Goal: Information Seeking & Learning: Learn about a topic

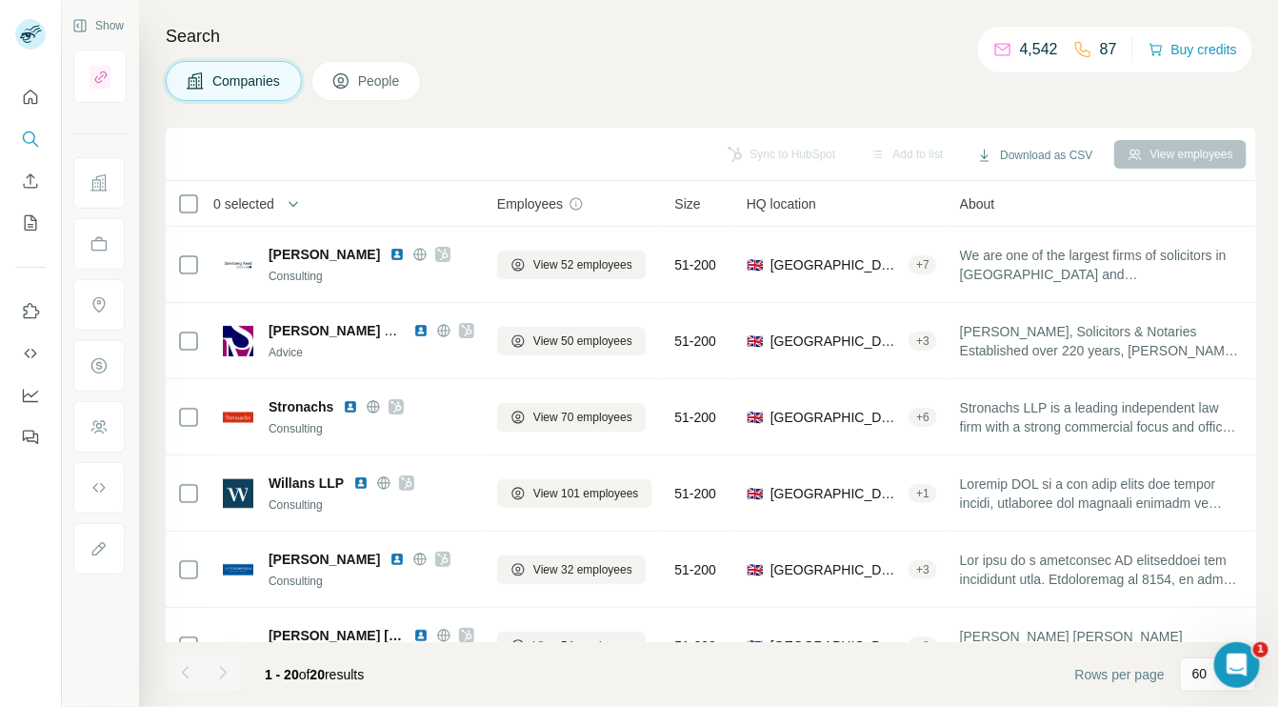
scroll to position [1116, 0]
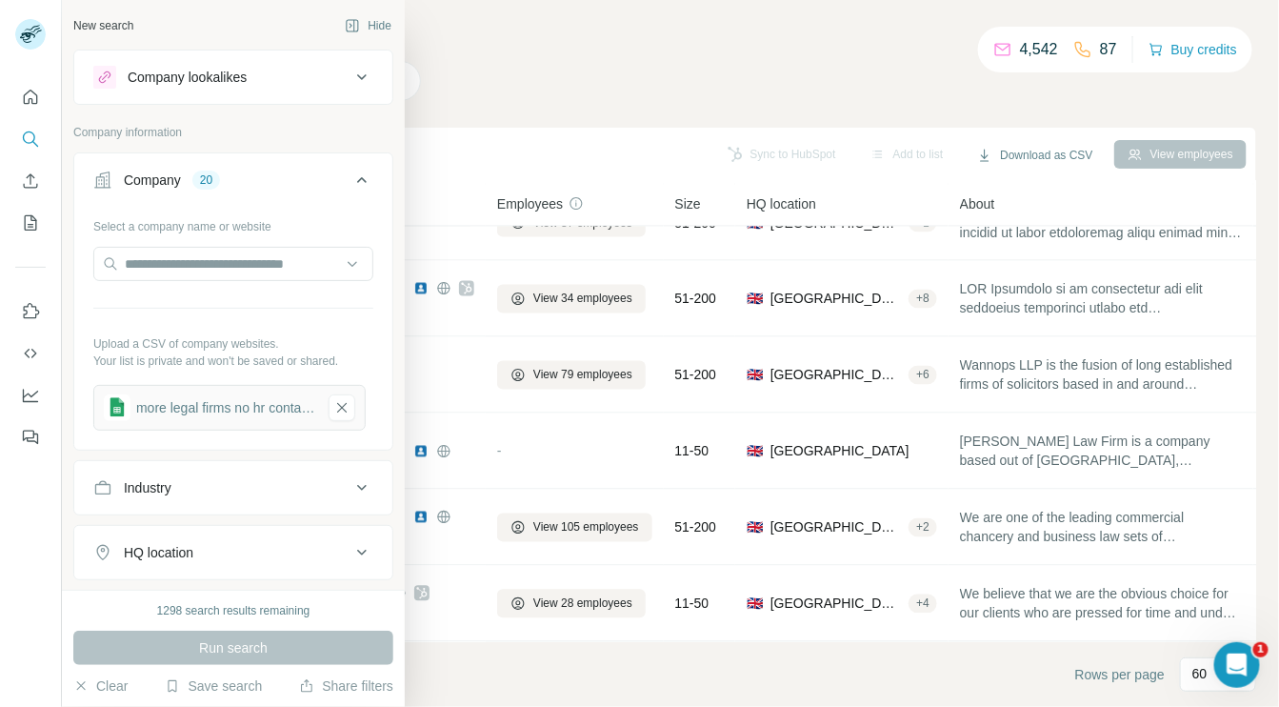
click at [101, 32] on div "New search" at bounding box center [103, 25] width 60 height 17
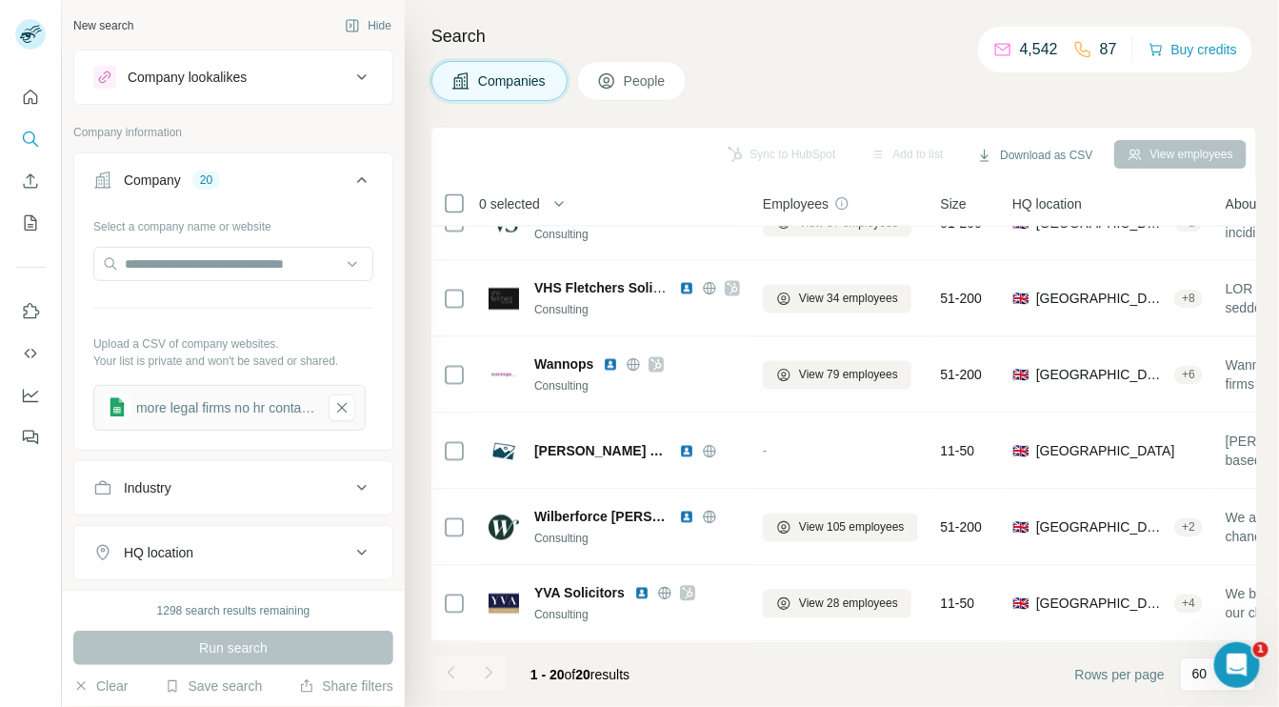
click at [190, 77] on div "Company lookalikes" at bounding box center [187, 77] width 119 height 19
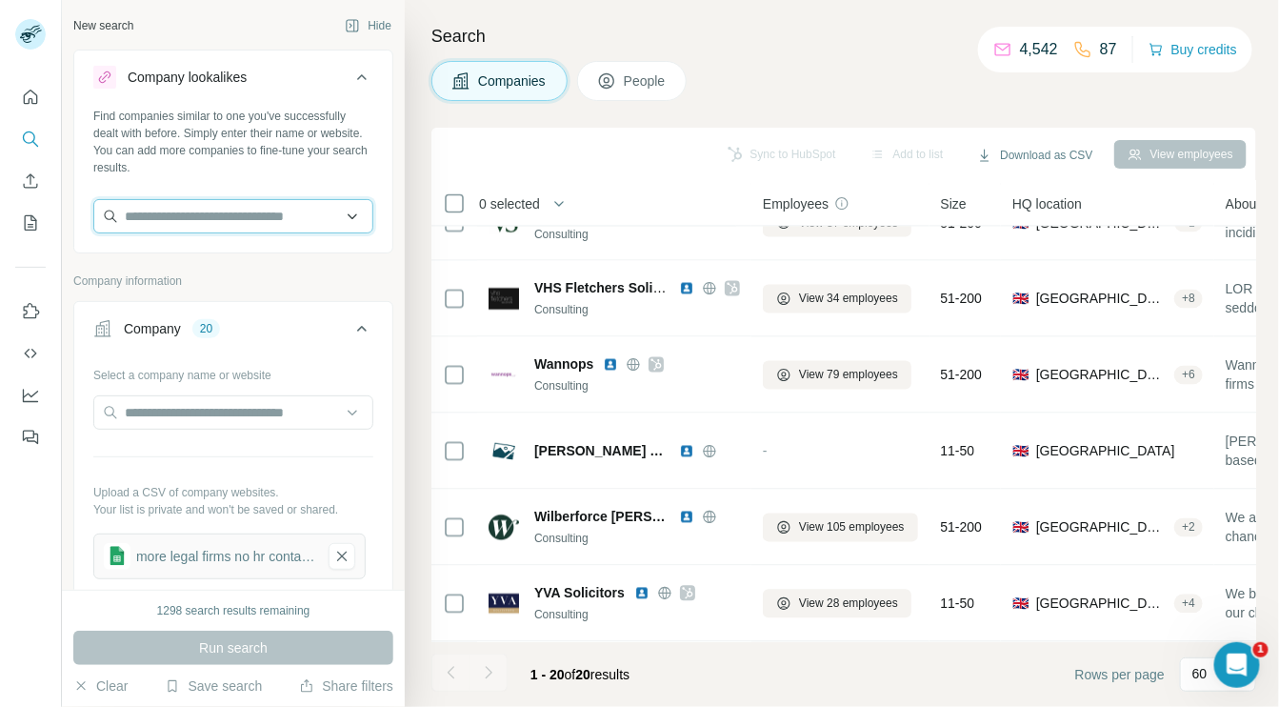
click at [193, 208] on input "text" at bounding box center [233, 216] width 280 height 34
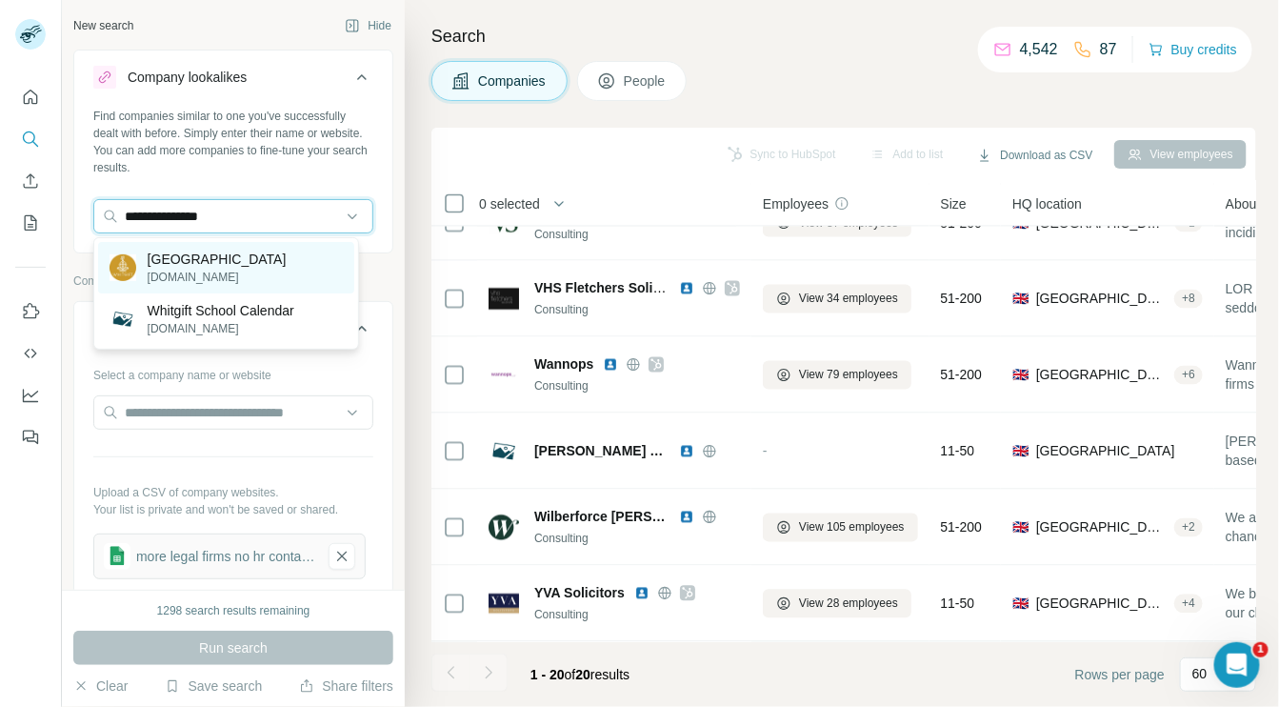
type input "**********"
click at [191, 265] on p "[GEOGRAPHIC_DATA]" at bounding box center [217, 259] width 139 height 19
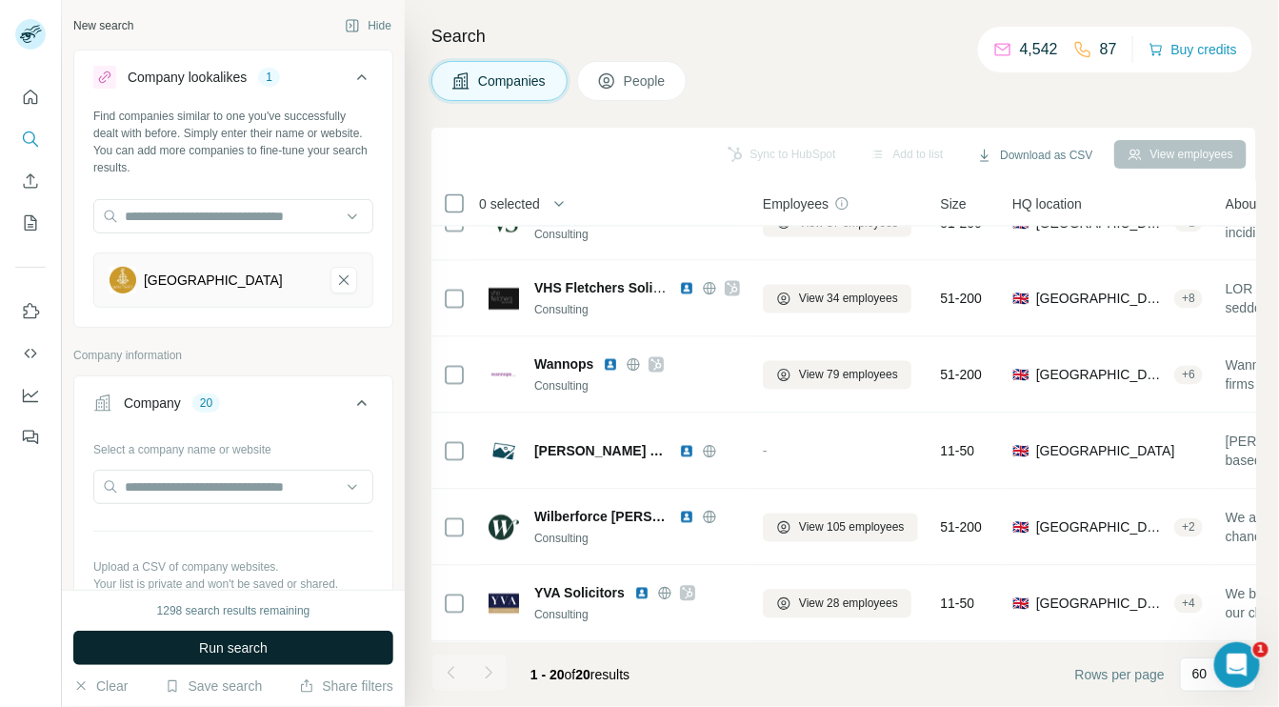
click at [241, 645] on span "Run search" at bounding box center [233, 647] width 69 height 19
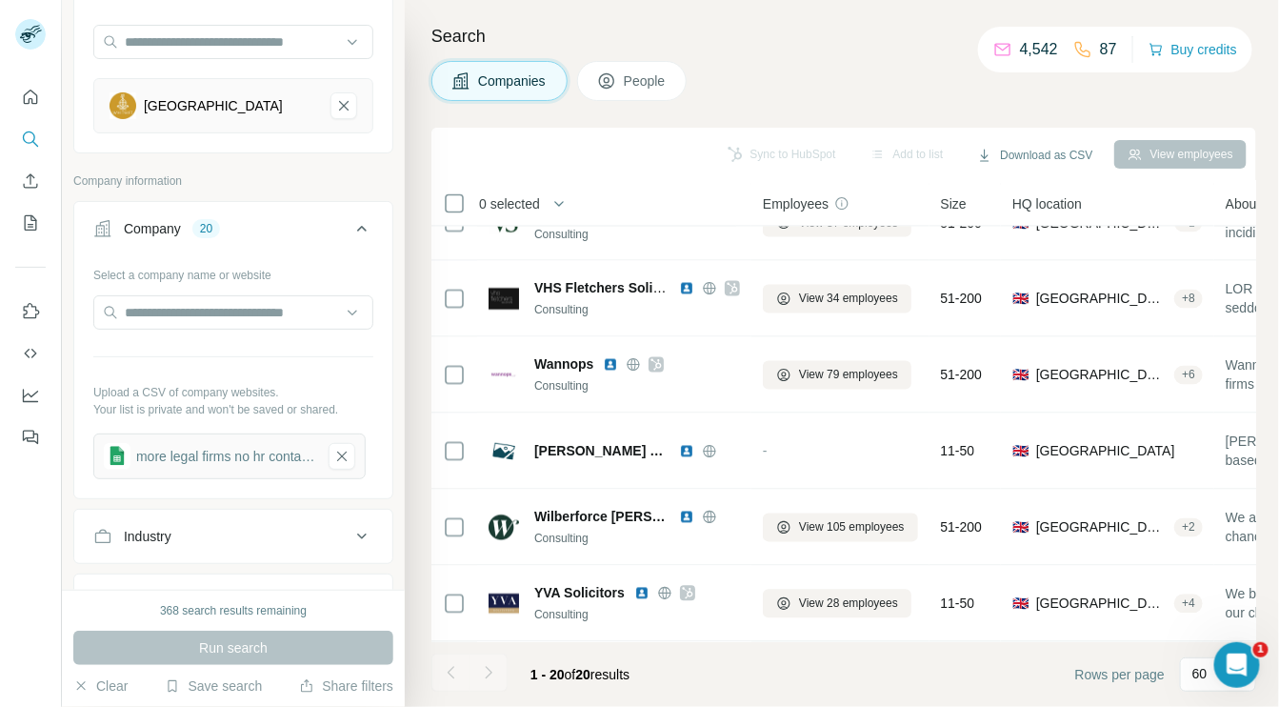
scroll to position [197, 0]
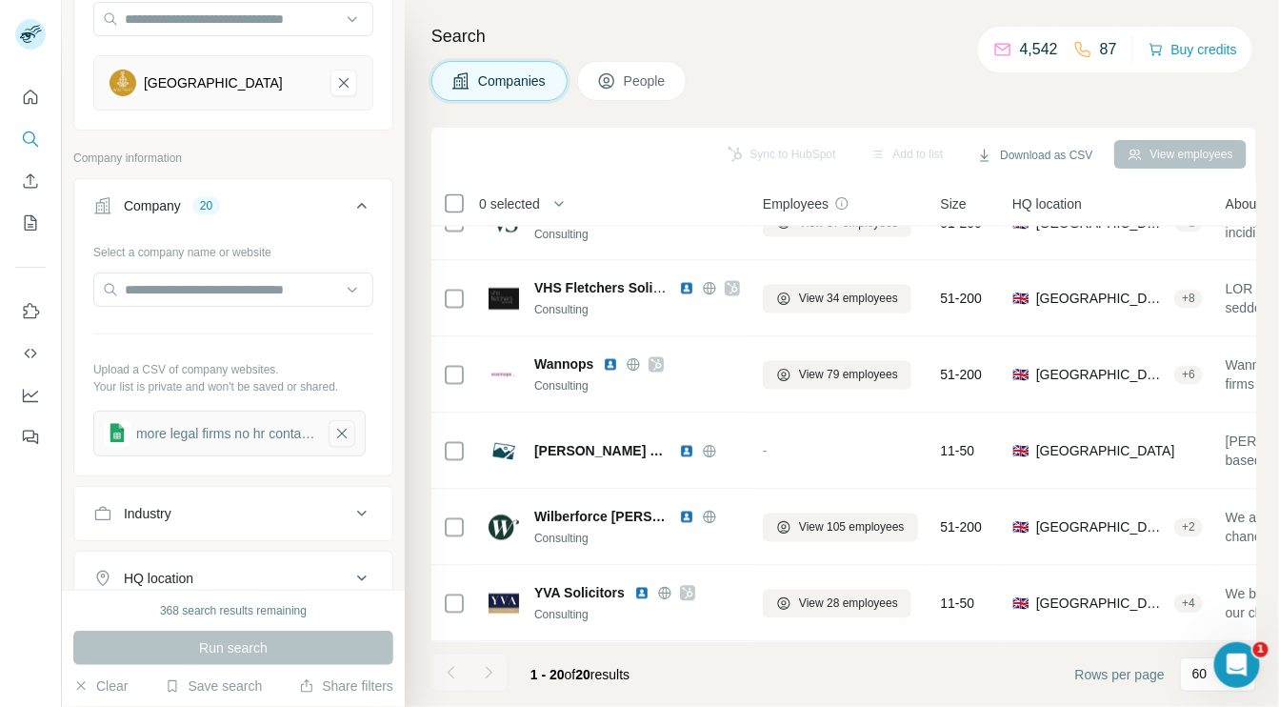
click at [345, 430] on icon "button" at bounding box center [341, 433] width 17 height 19
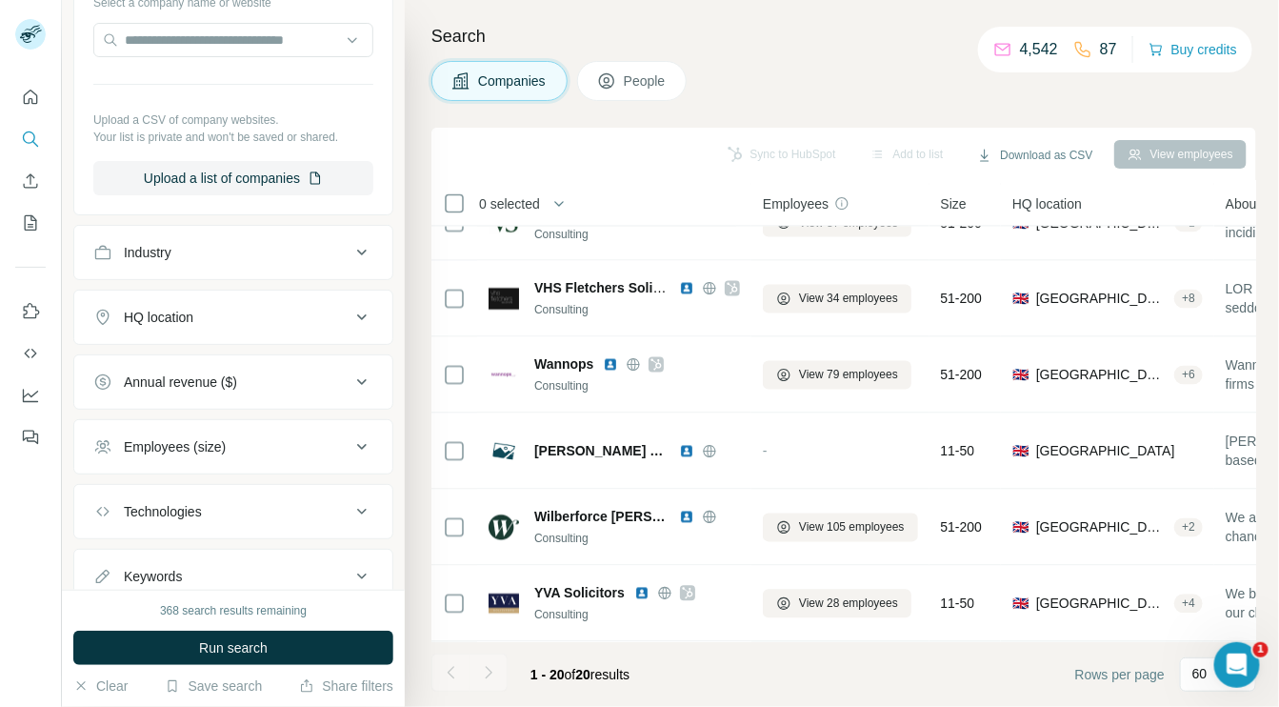
scroll to position [511, 0]
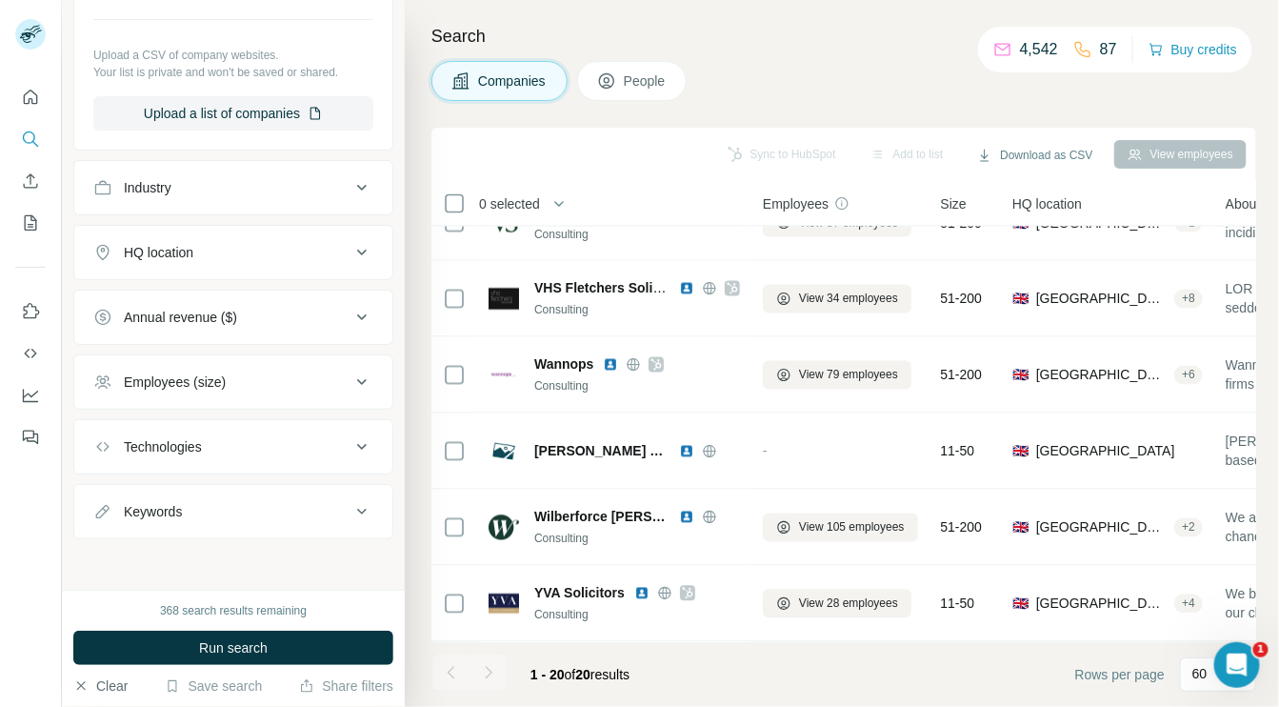
click at [114, 689] on button "Clear" at bounding box center [100, 685] width 54 height 19
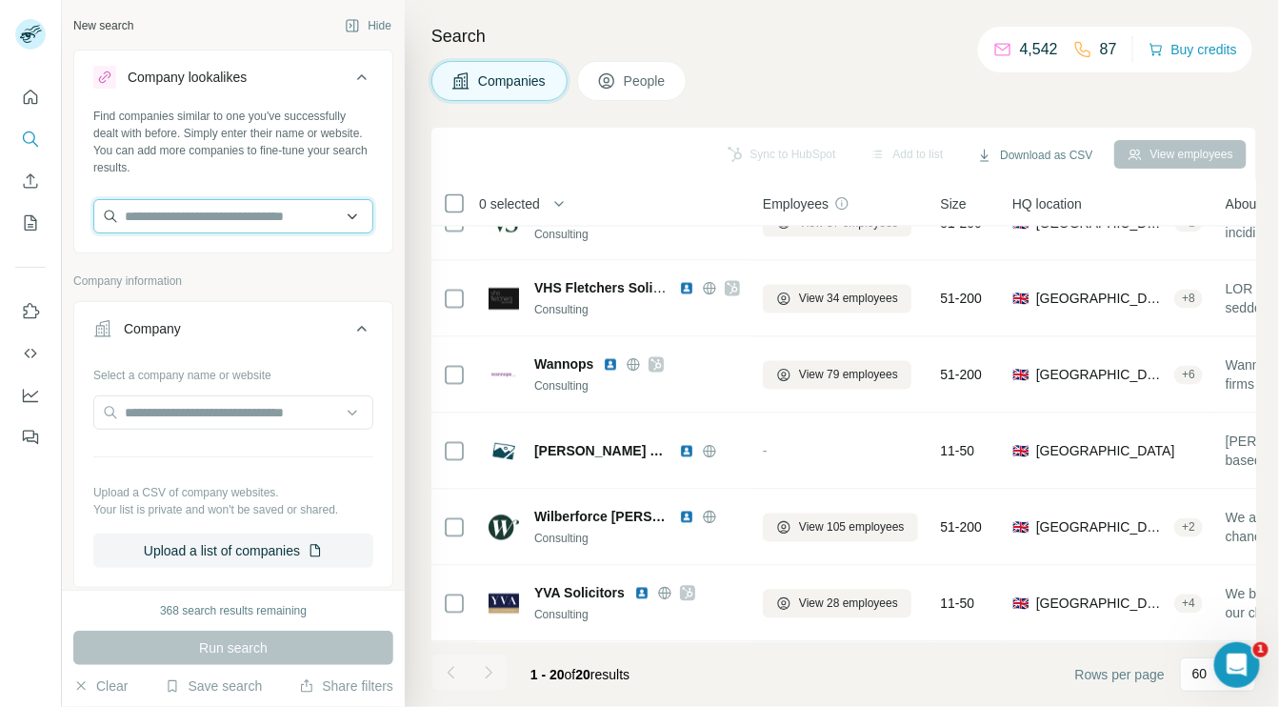
click at [290, 216] on input "text" at bounding box center [233, 216] width 280 height 34
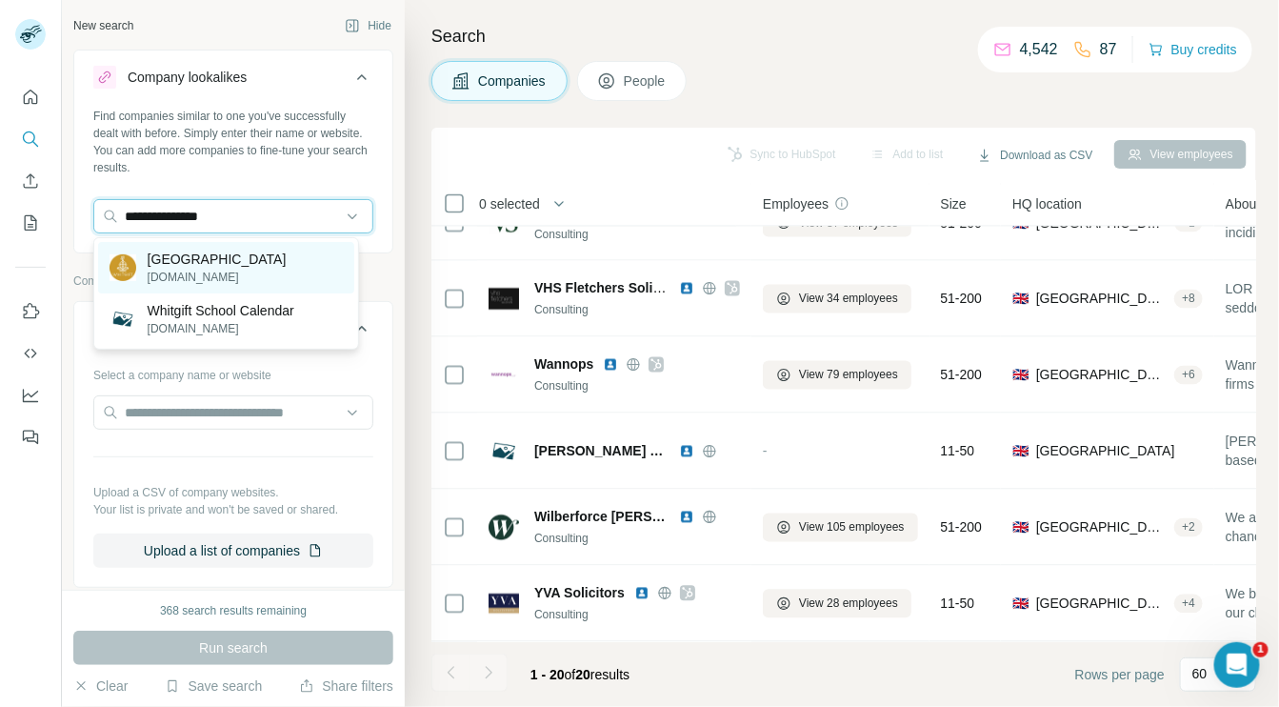
type input "**********"
click at [235, 266] on p "[GEOGRAPHIC_DATA]" at bounding box center [217, 259] width 139 height 19
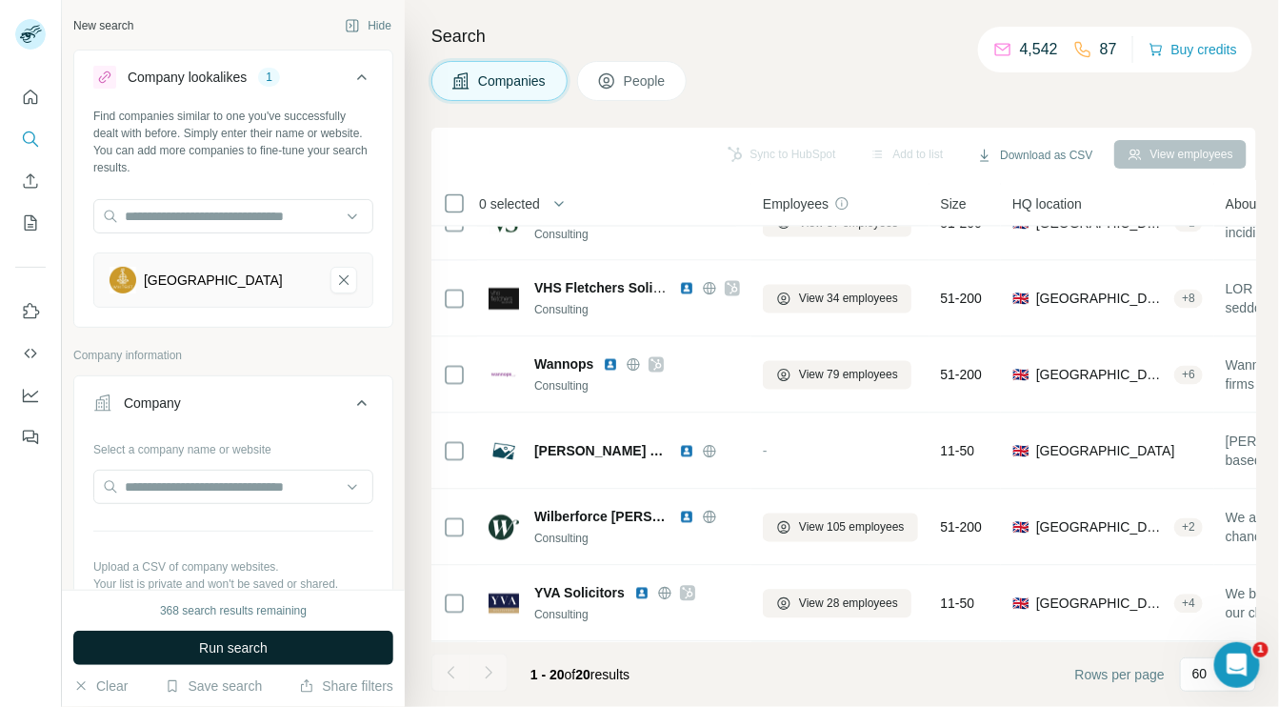
click at [275, 638] on button "Run search" at bounding box center [233, 647] width 320 height 34
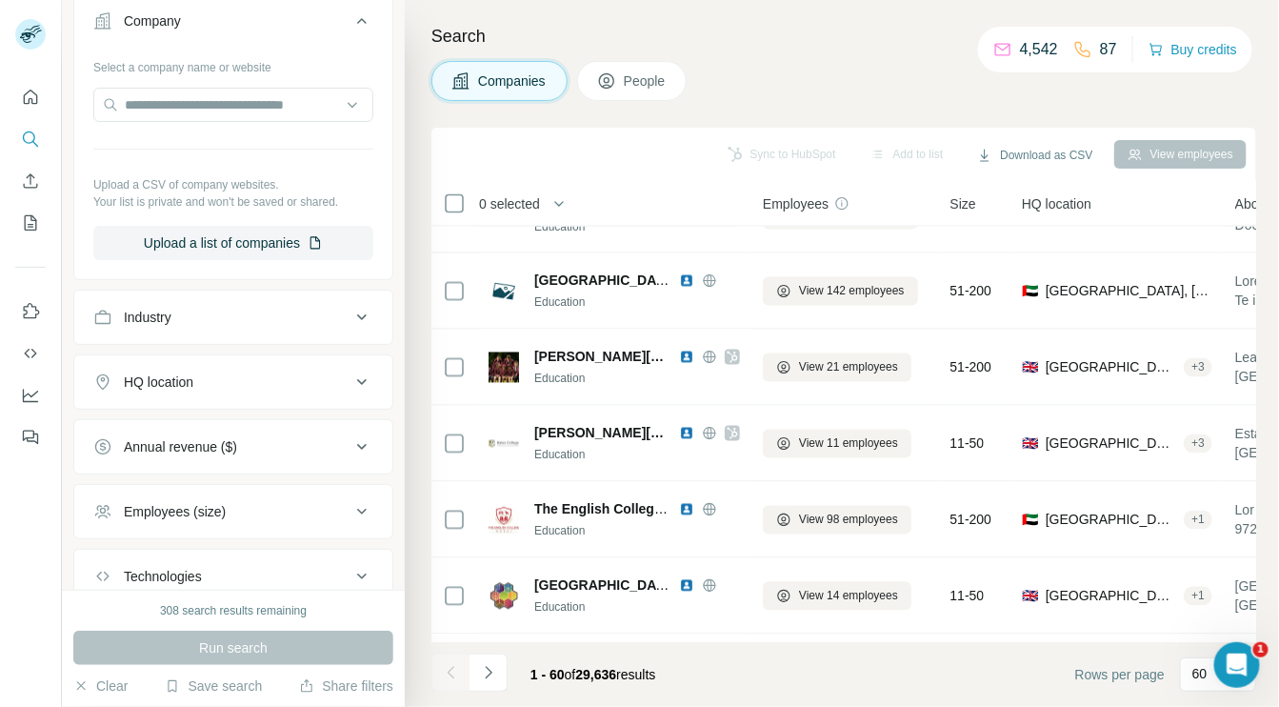
scroll to position [386, 0]
click at [357, 313] on icon at bounding box center [362, 313] width 10 height 6
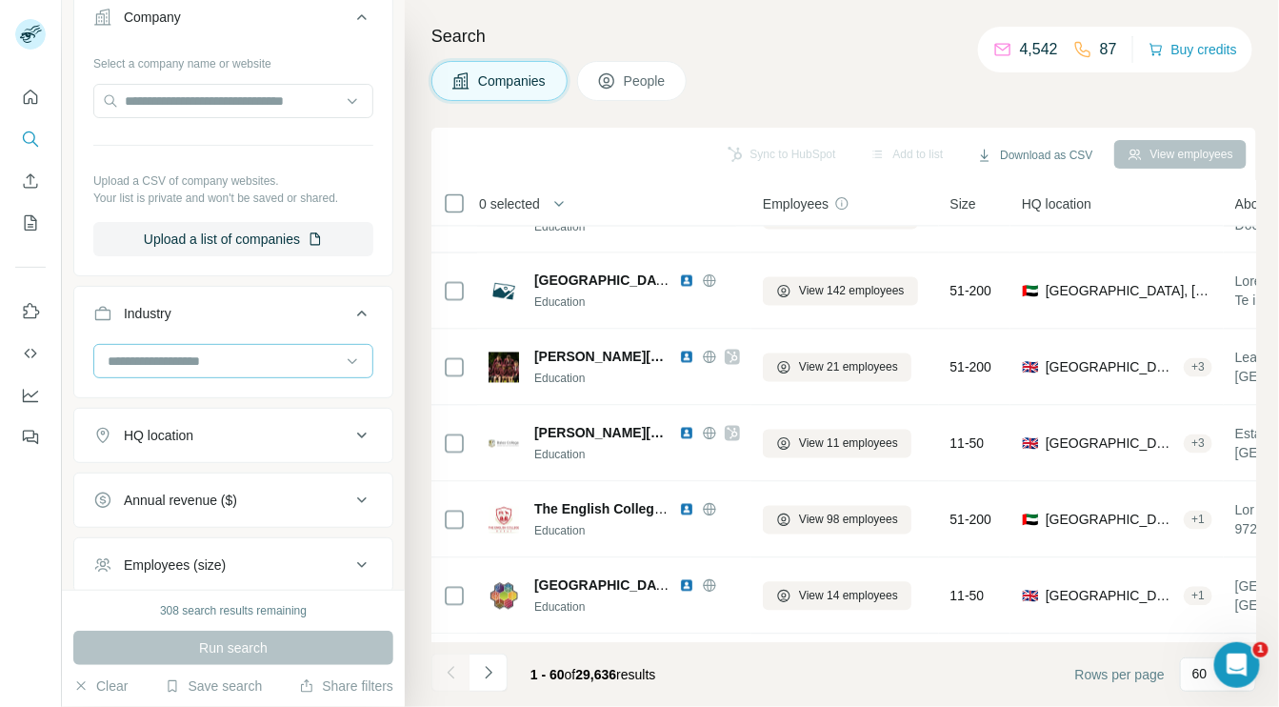
click at [259, 362] on input at bounding box center [223, 360] width 235 height 21
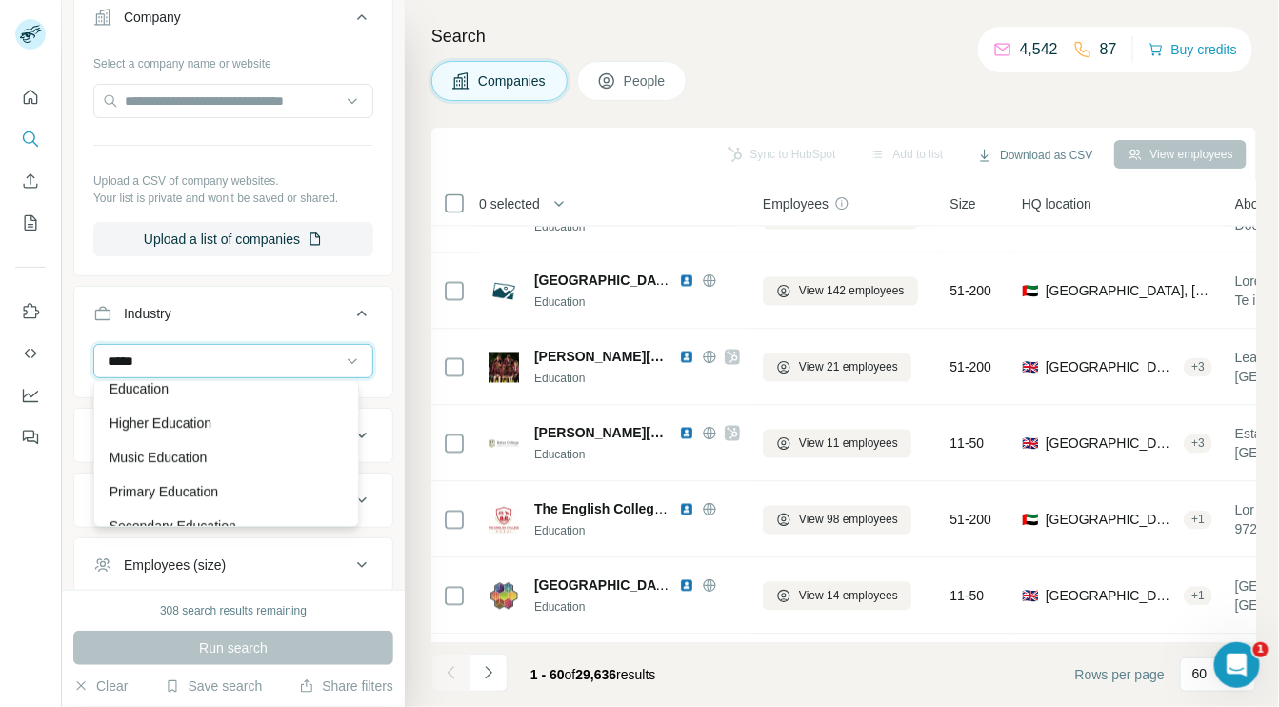
scroll to position [31, 0]
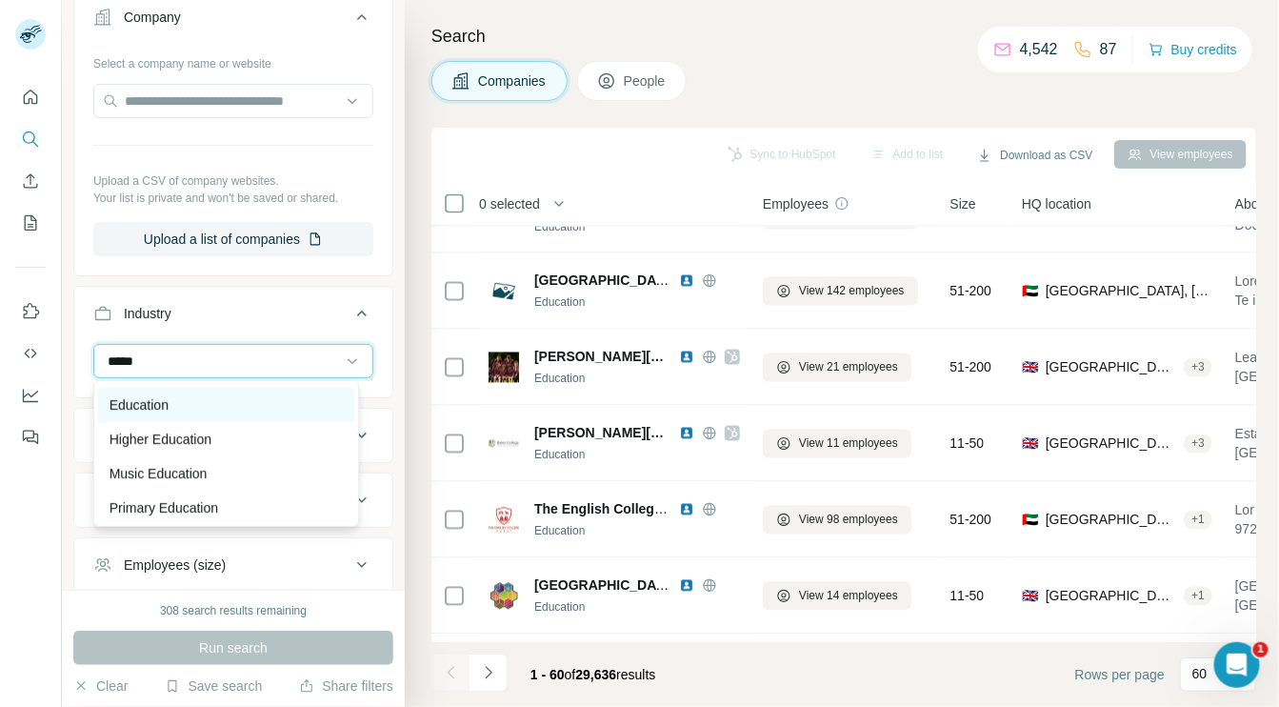
type input "*****"
click at [290, 409] on div "Education" at bounding box center [226, 404] width 233 height 19
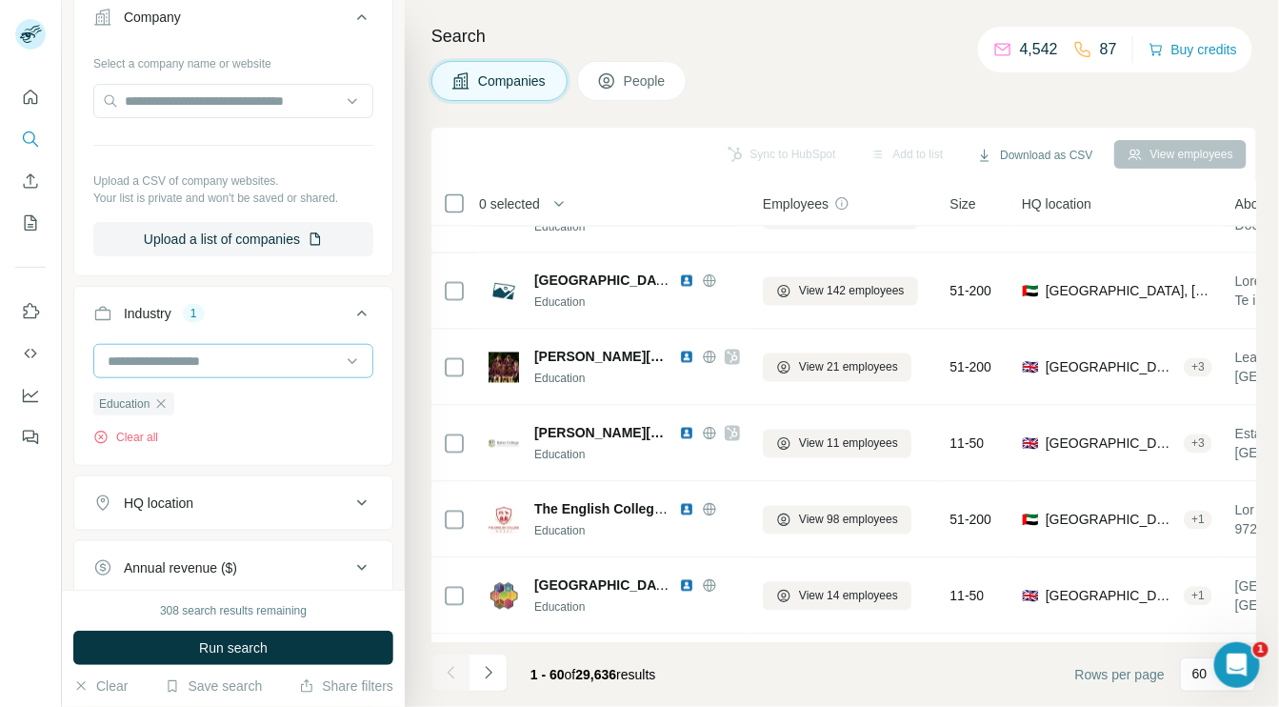
click at [163, 363] on input at bounding box center [223, 360] width 235 height 21
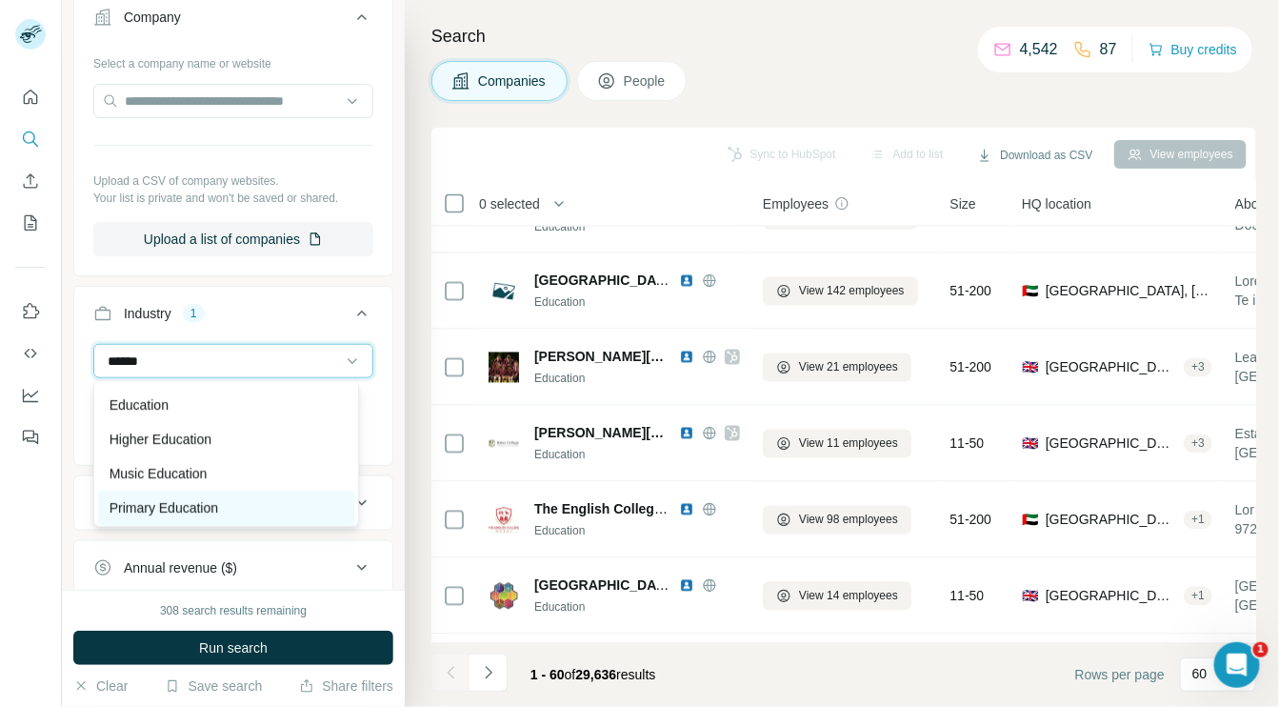
type input "******"
click at [284, 504] on div "Primary Education" at bounding box center [226, 507] width 233 height 19
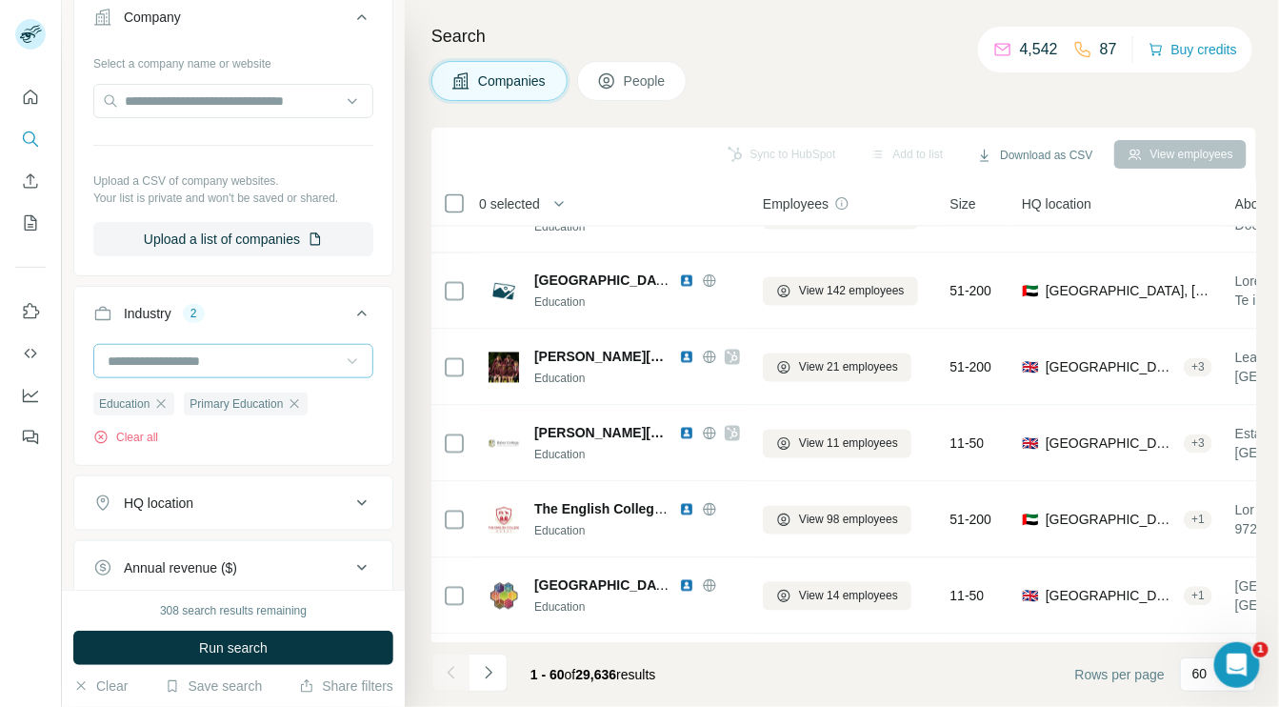
click at [348, 359] on icon at bounding box center [353, 362] width 10 height 6
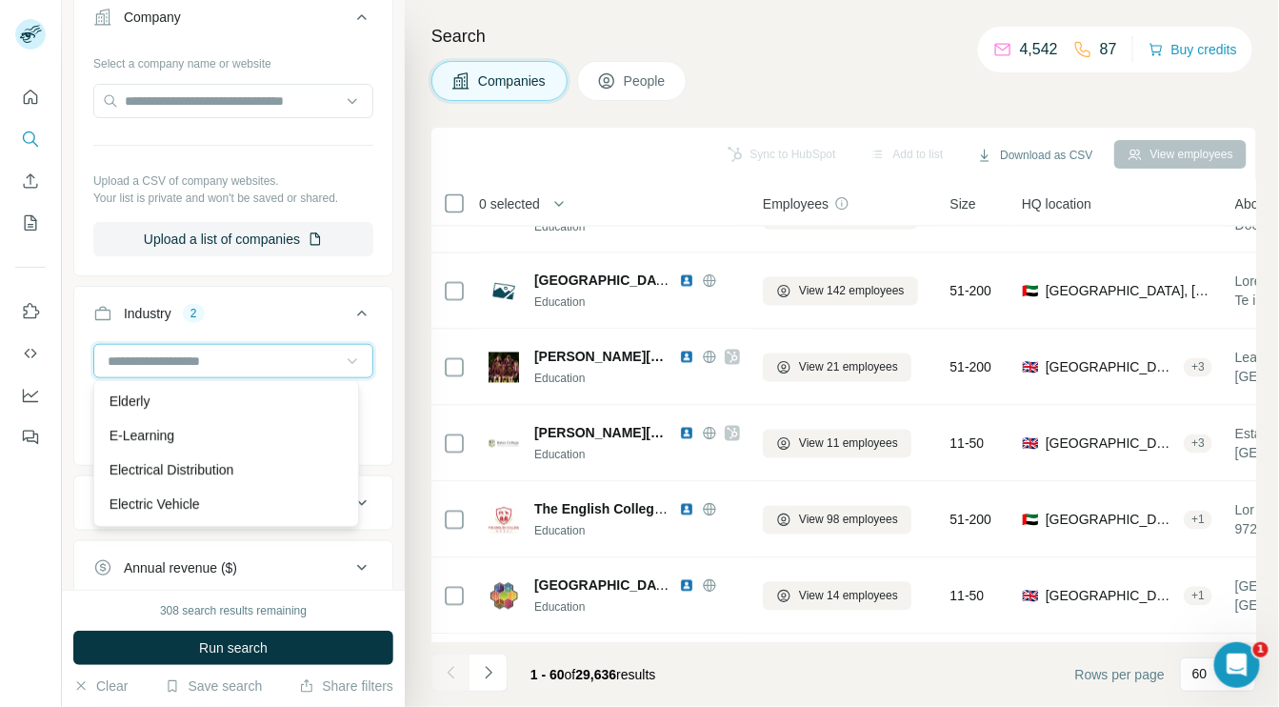
scroll to position [7321, 0]
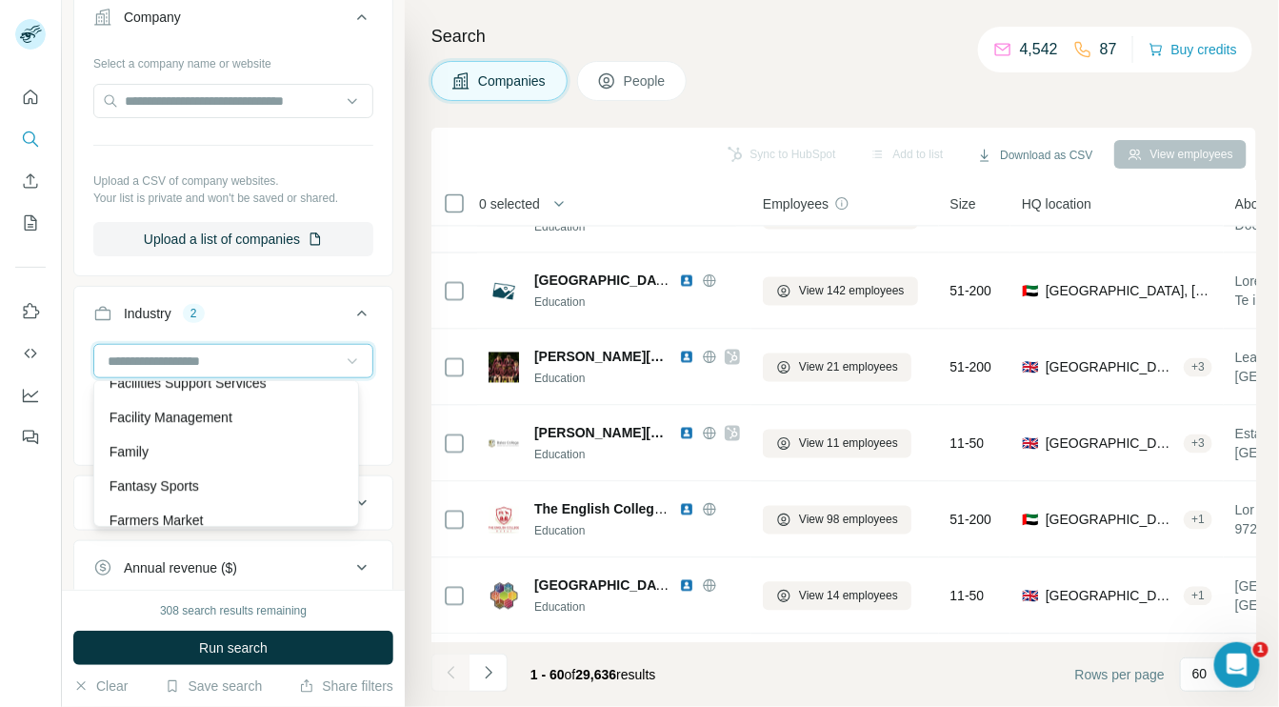
click at [288, 358] on input at bounding box center [223, 360] width 235 height 21
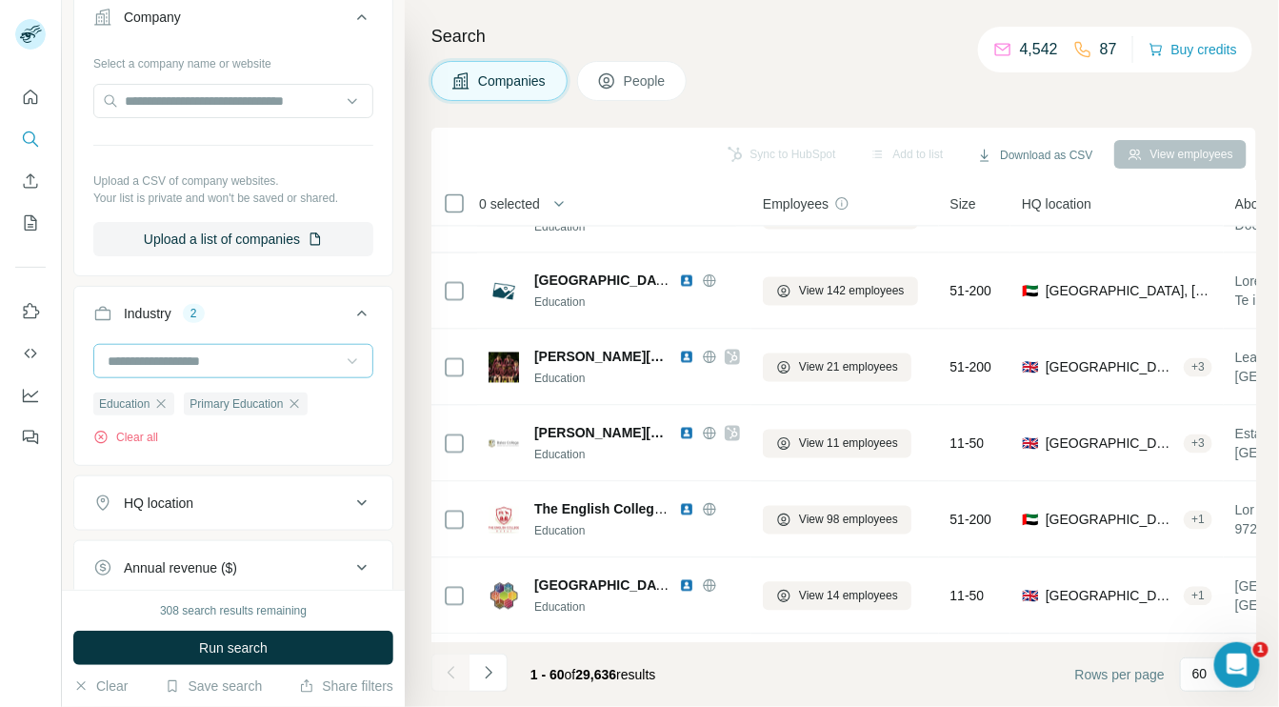
click at [288, 358] on input at bounding box center [223, 360] width 235 height 21
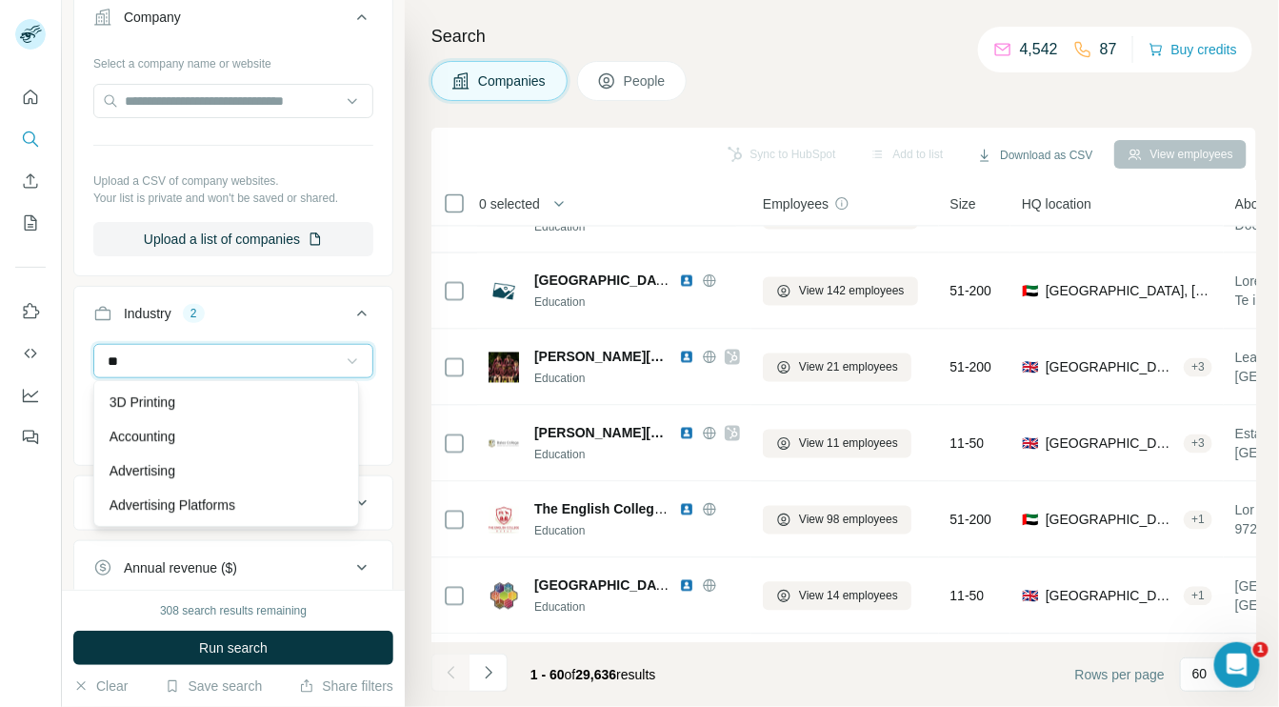
type input "*"
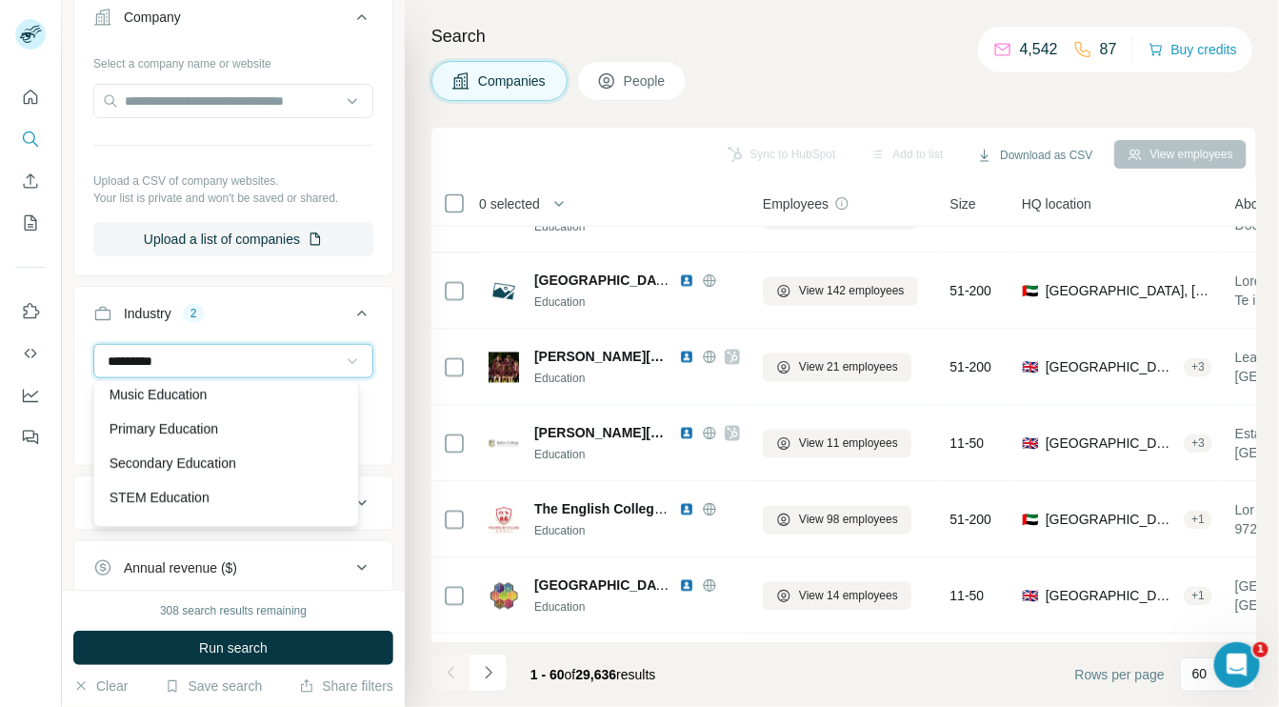
scroll to position [113, 0]
type input "*********"
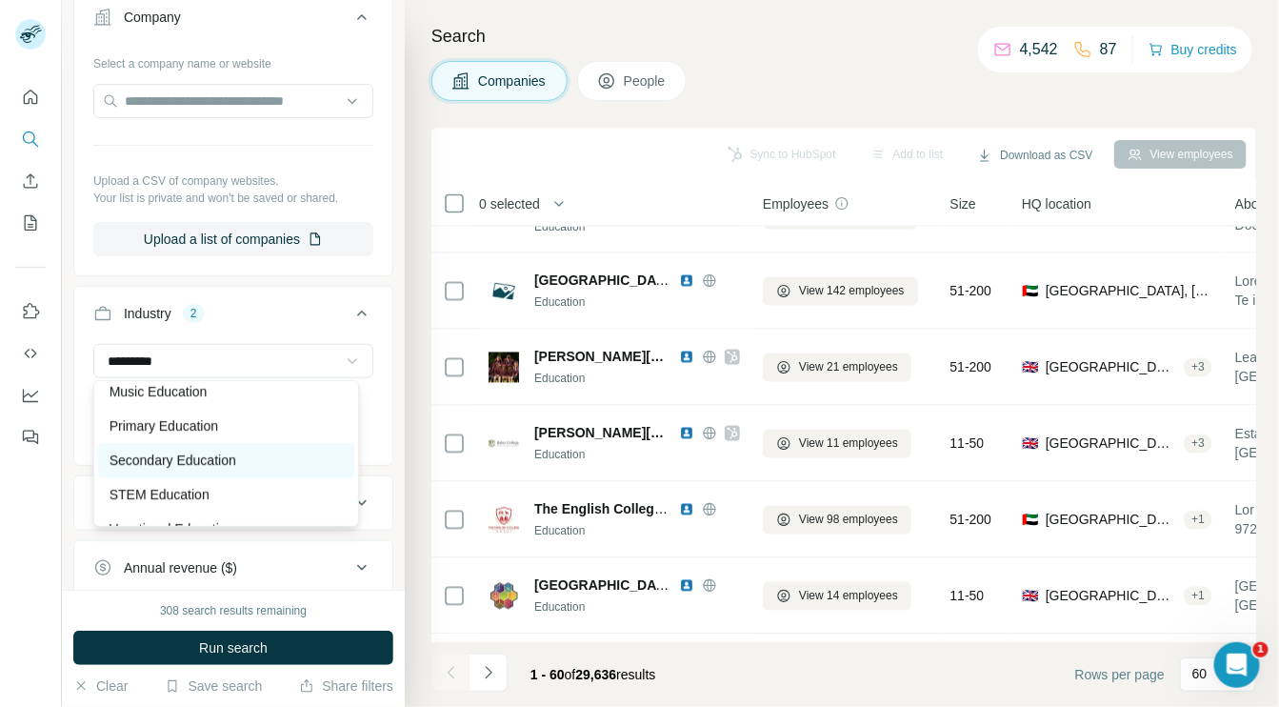
click at [307, 450] on div "Secondary Education" at bounding box center [226, 459] width 233 height 19
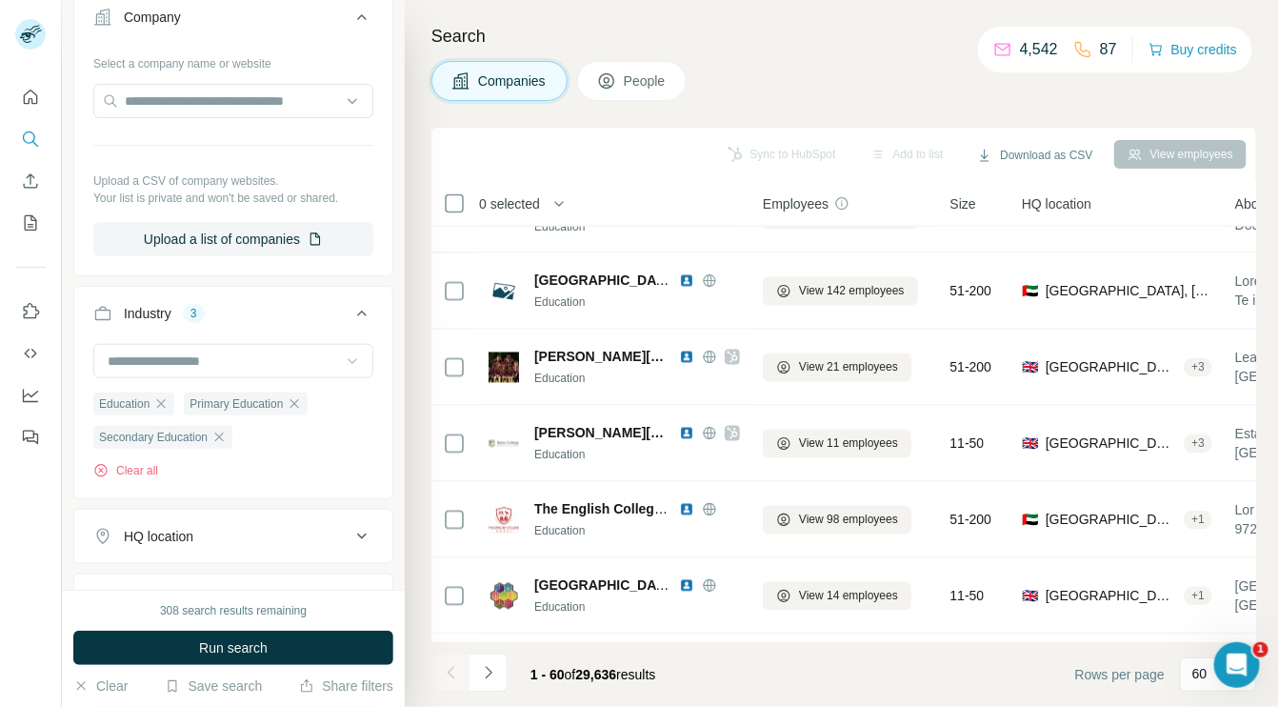
click at [350, 544] on icon at bounding box center [361, 536] width 23 height 23
click at [259, 569] on input "text" at bounding box center [233, 584] width 280 height 34
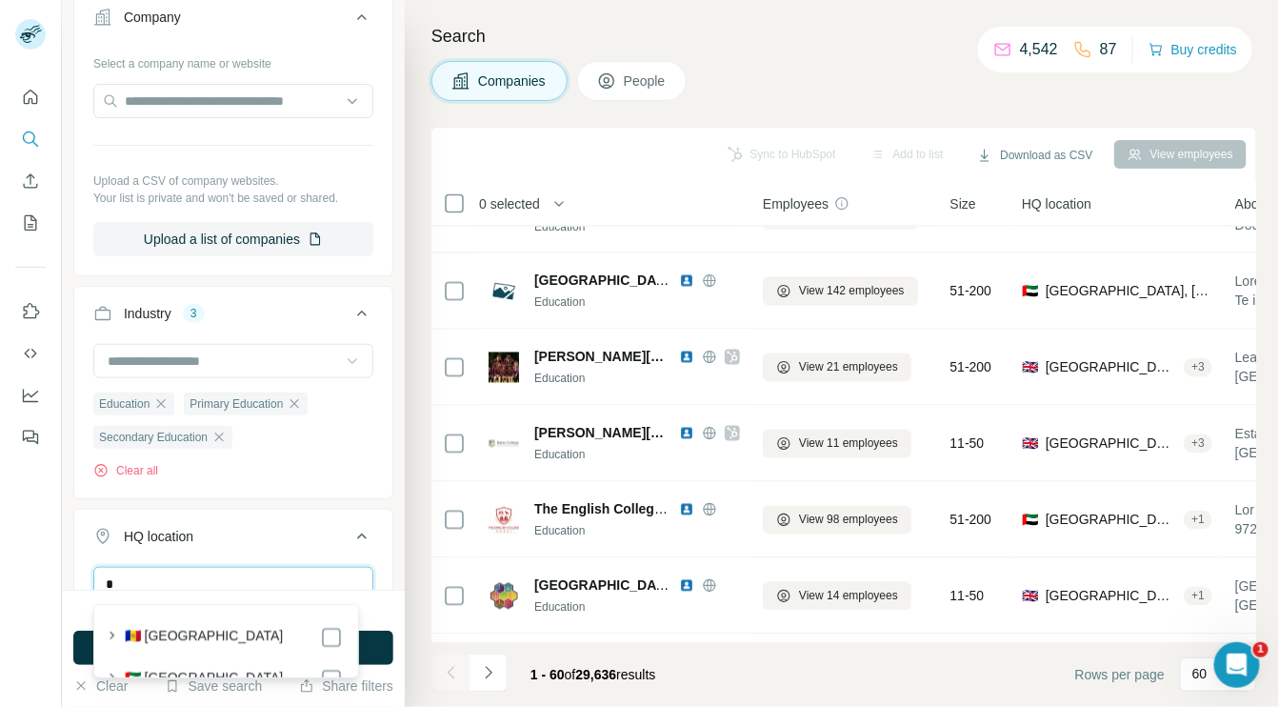
scroll to position [387, 0]
type input "**********"
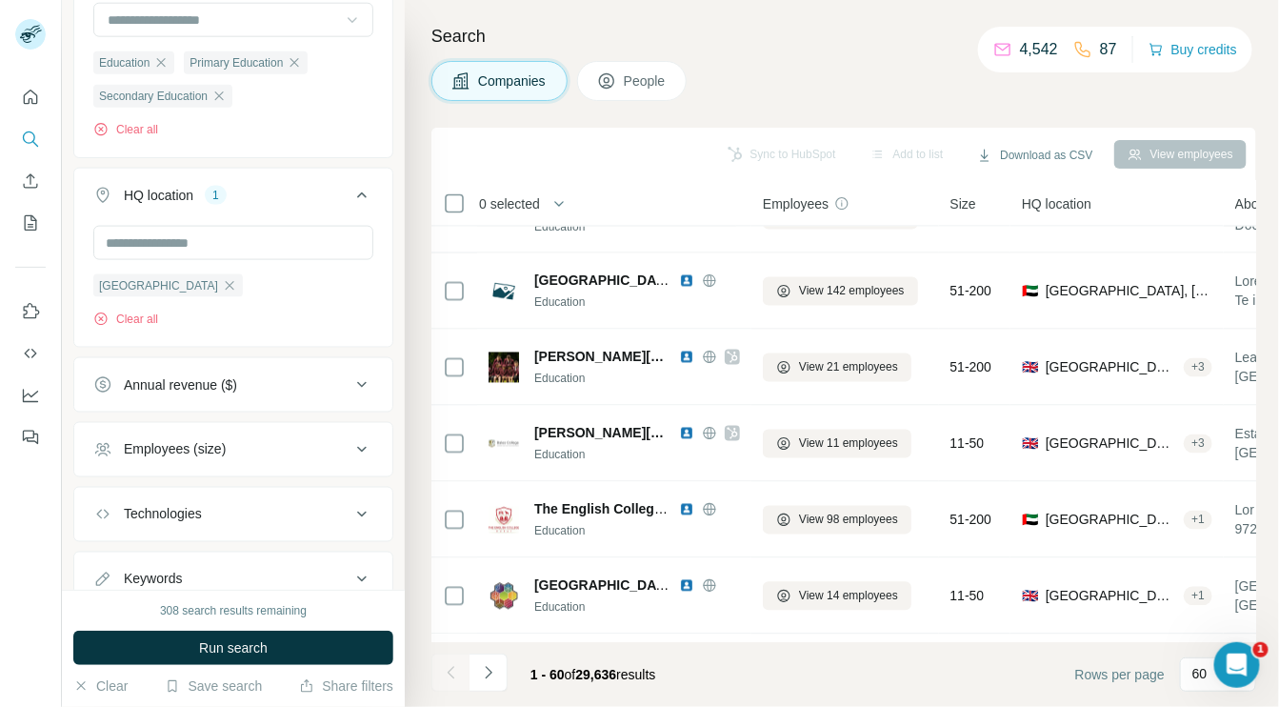
scroll to position [729, 0]
click at [357, 446] on icon at bounding box center [362, 448] width 10 height 6
click at [146, 551] on span "11-50" at bounding box center [137, 559] width 42 height 19
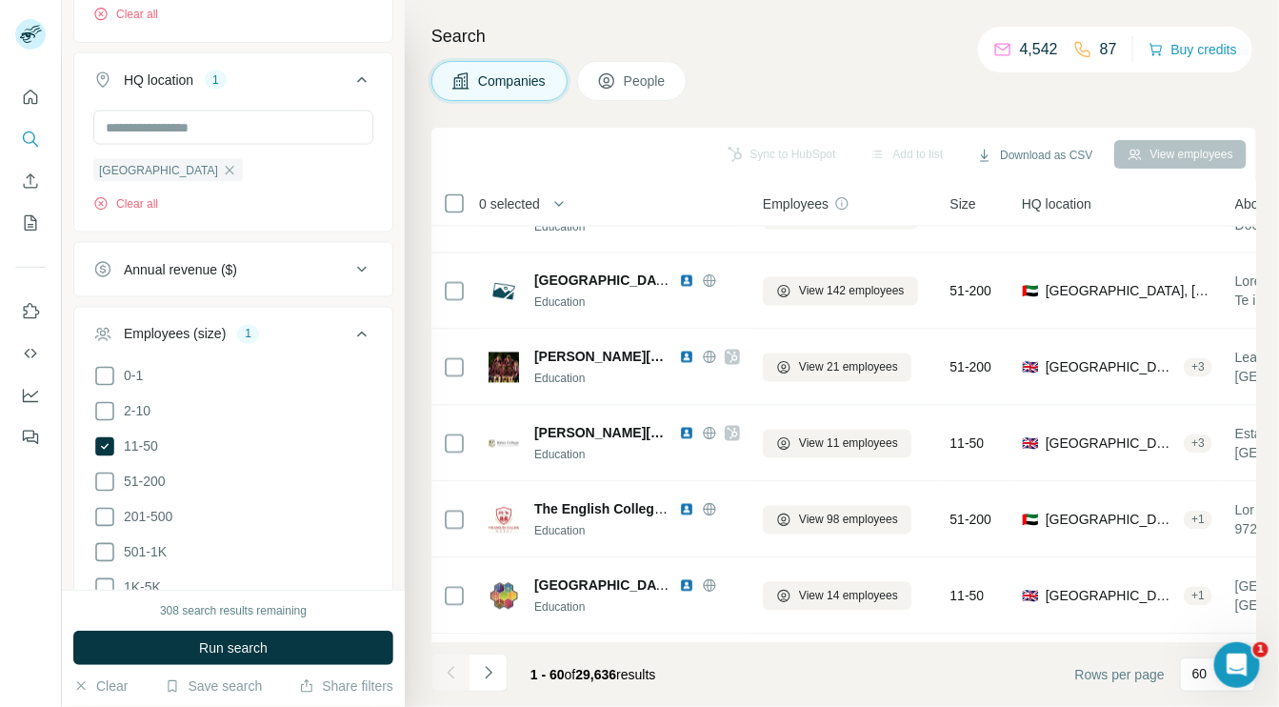
scroll to position [878, 0]
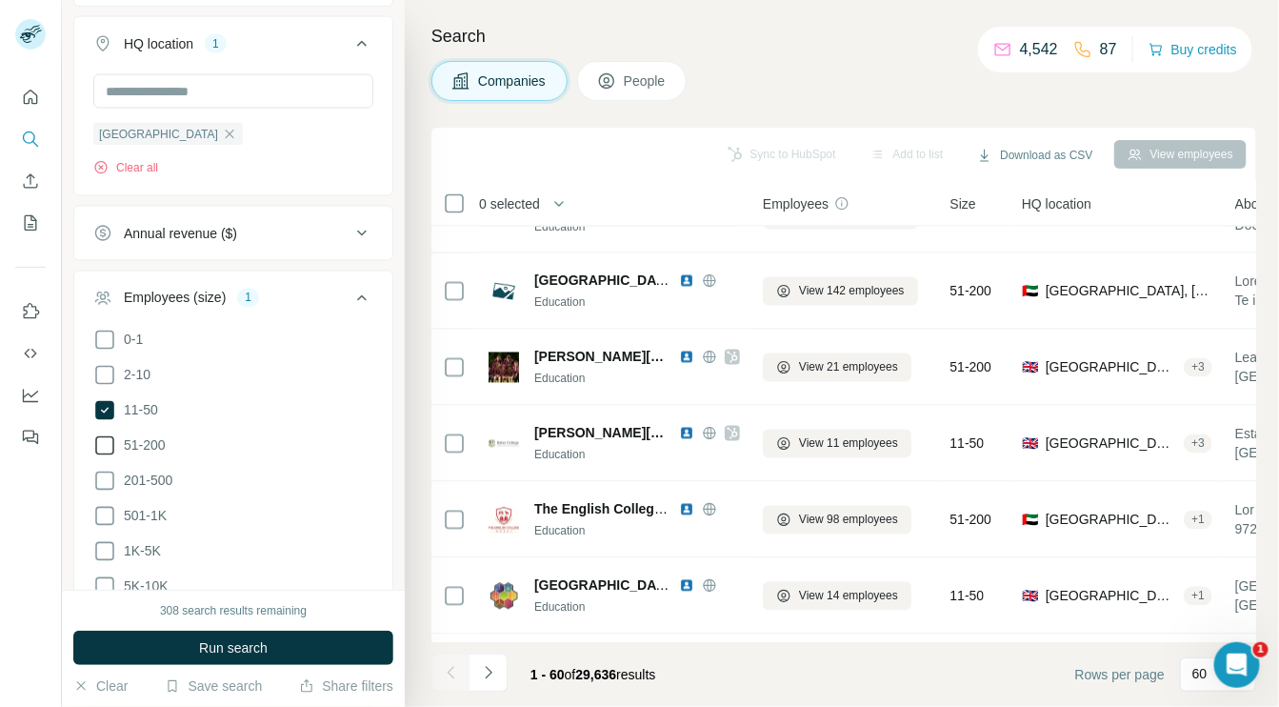
click at [100, 440] on icon at bounding box center [104, 445] width 23 height 23
click at [107, 409] on icon at bounding box center [104, 410] width 19 height 19
click at [104, 480] on icon at bounding box center [104, 480] width 23 height 23
click at [102, 523] on icon at bounding box center [104, 516] width 23 height 23
click at [103, 545] on icon at bounding box center [104, 551] width 23 height 23
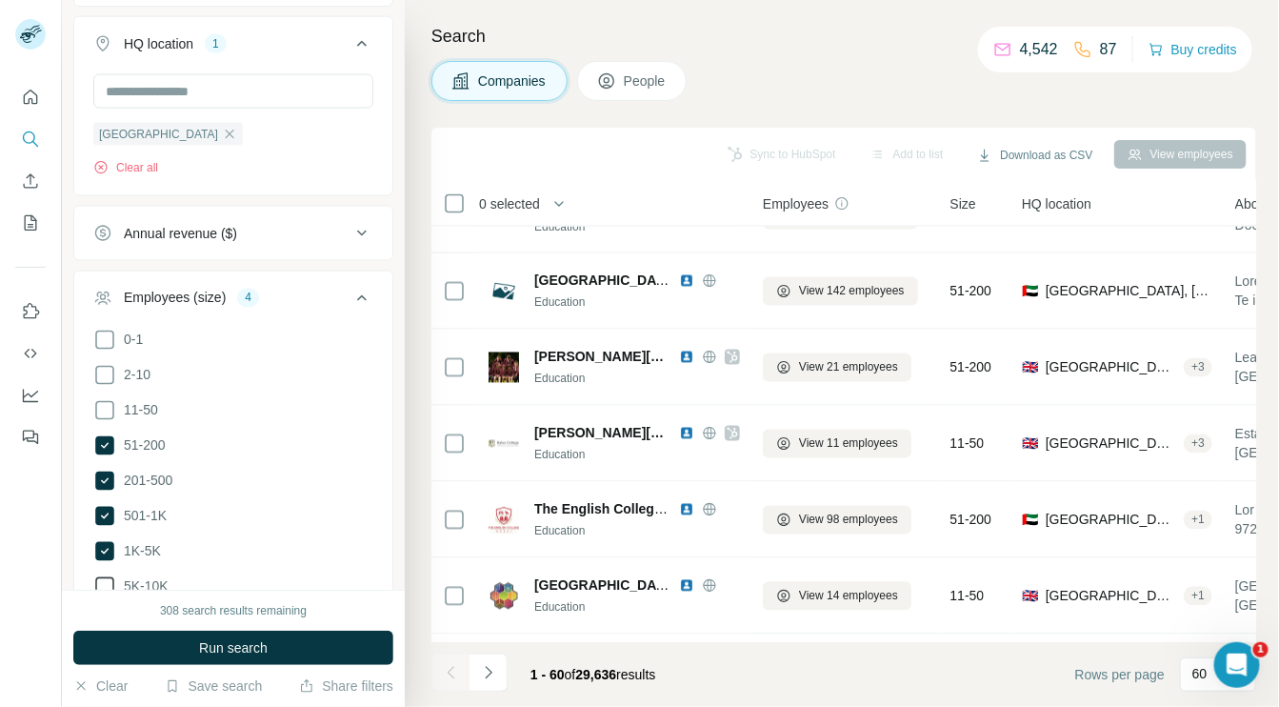
click at [106, 578] on icon at bounding box center [104, 586] width 23 height 23
click at [101, 405] on icon at bounding box center [104, 407] width 23 height 23
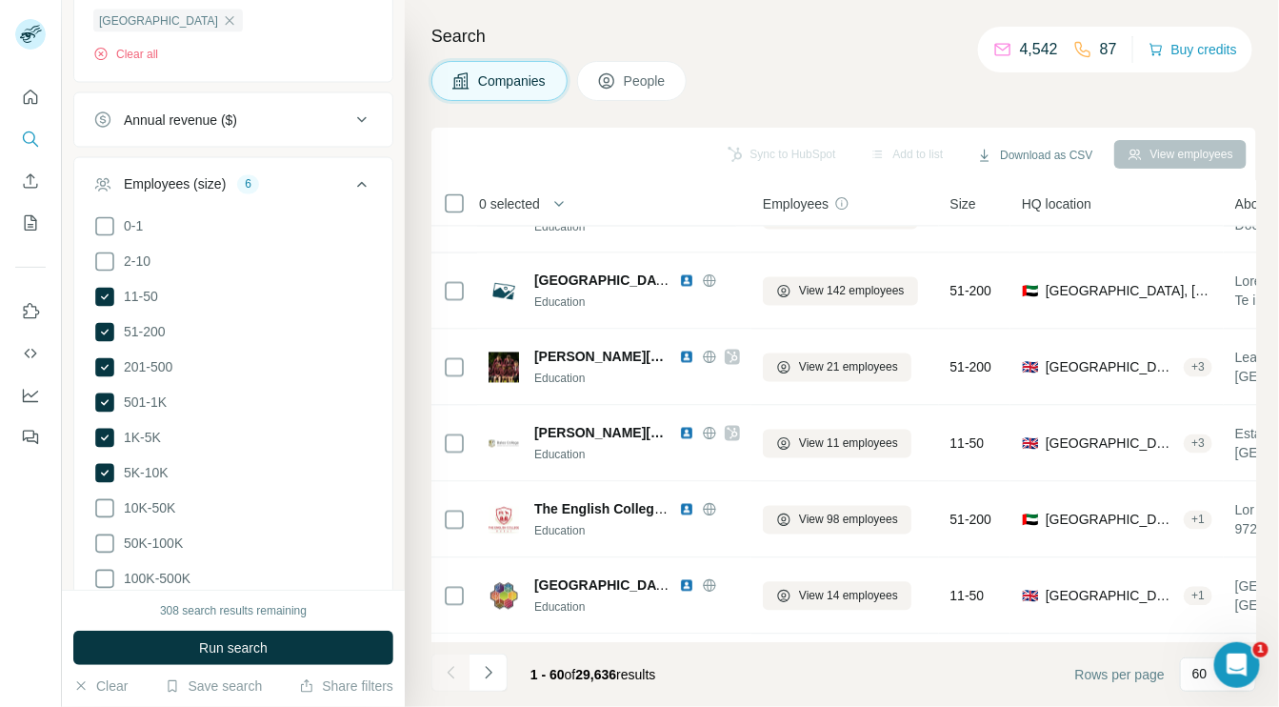
scroll to position [1008, 0]
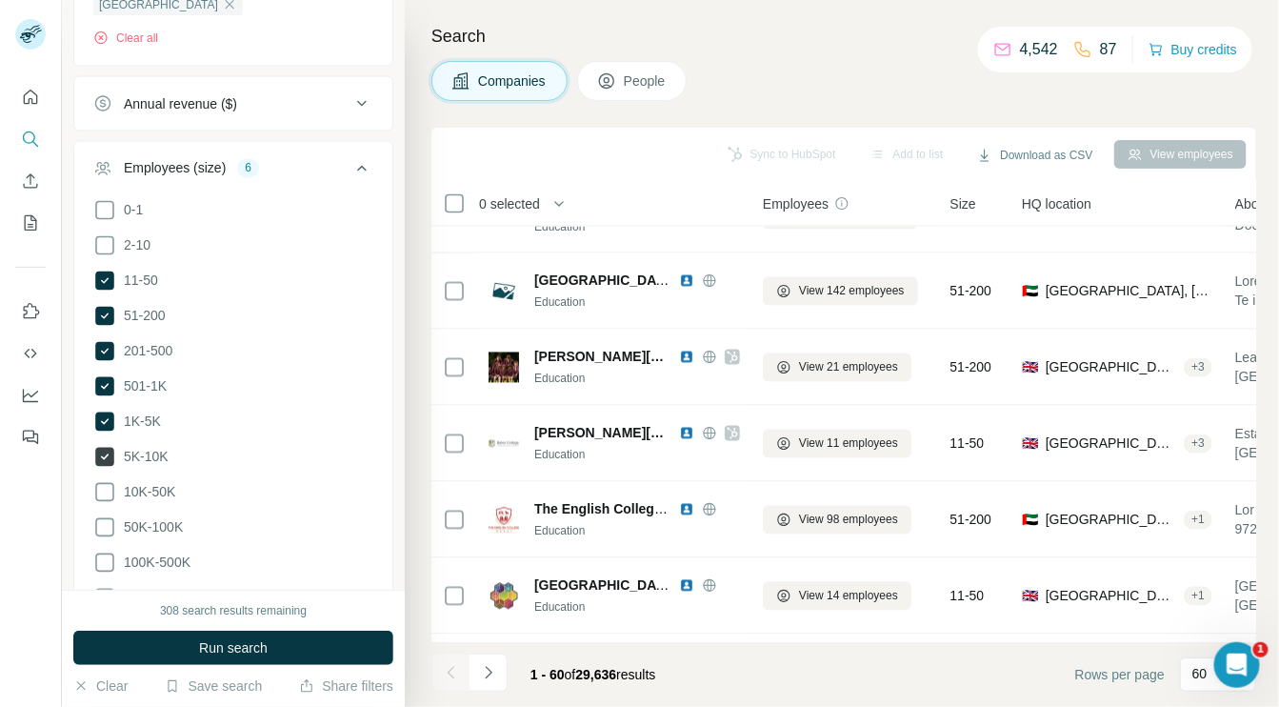
click at [103, 454] on icon at bounding box center [105, 457] width 8 height 6
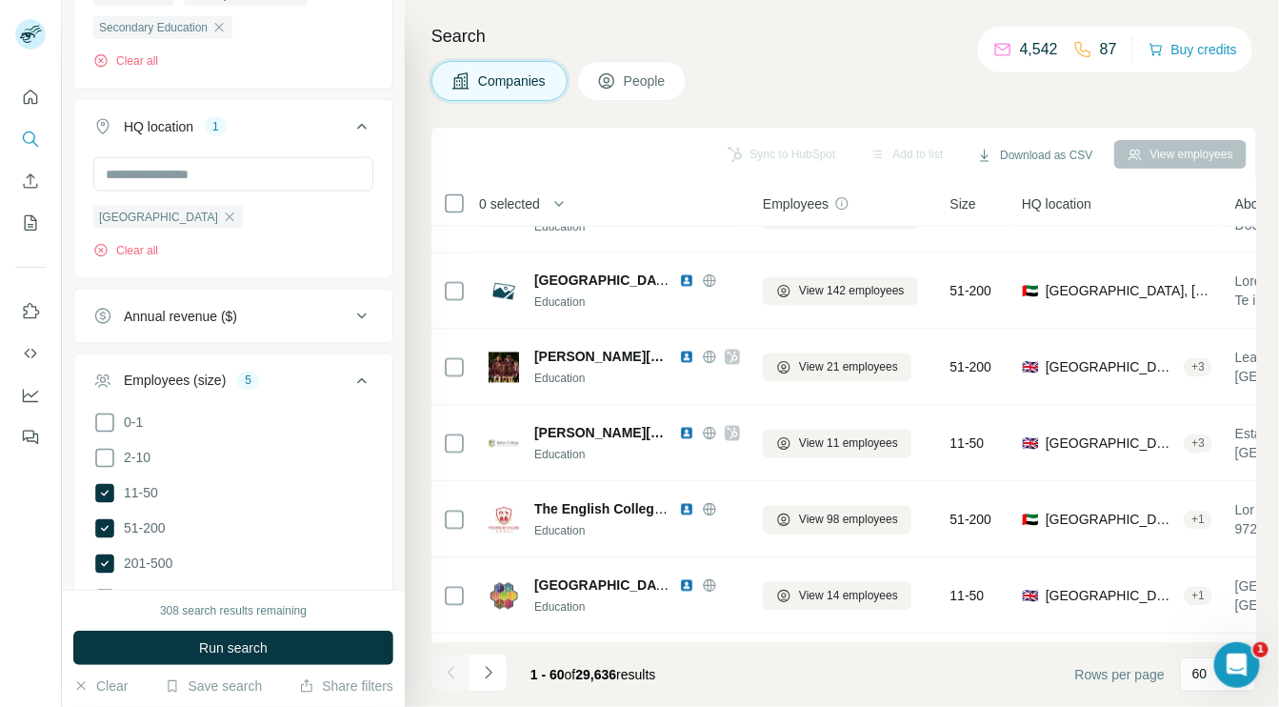
scroll to position [1253, 0]
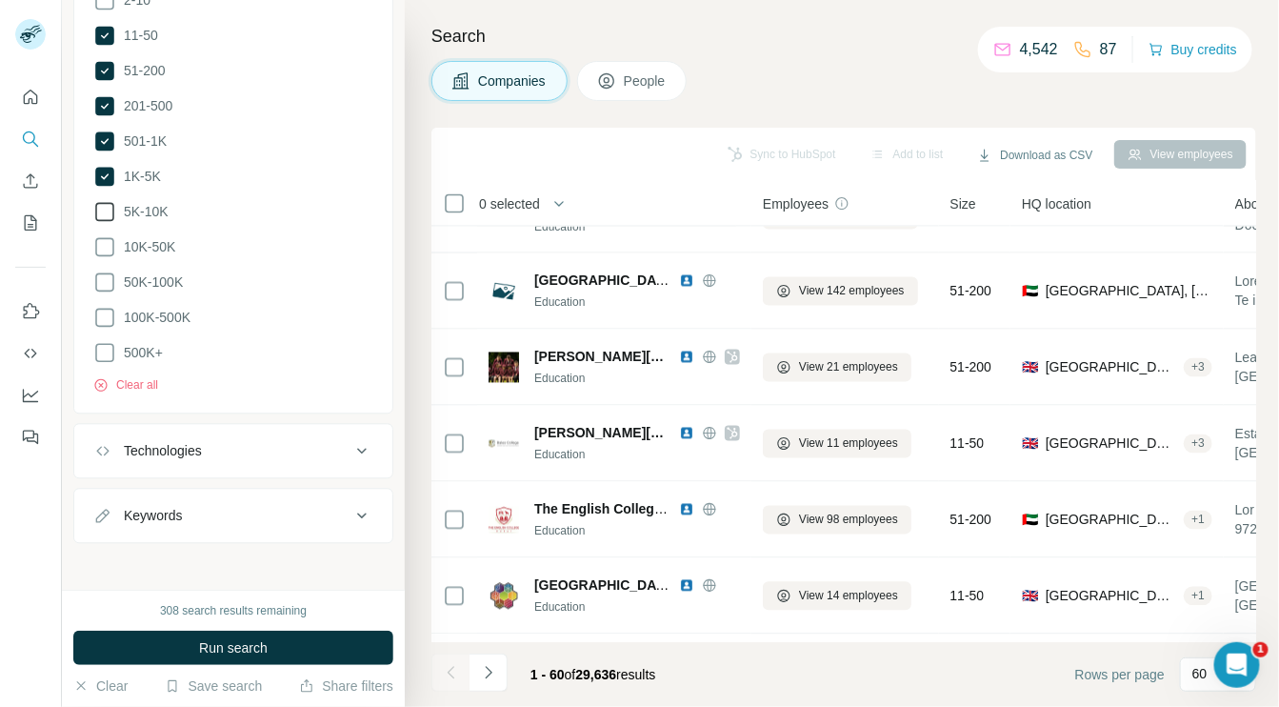
click at [350, 508] on icon at bounding box center [361, 515] width 23 height 23
click at [225, 551] on input "text" at bounding box center [214, 563] width 242 height 34
type input "**********"
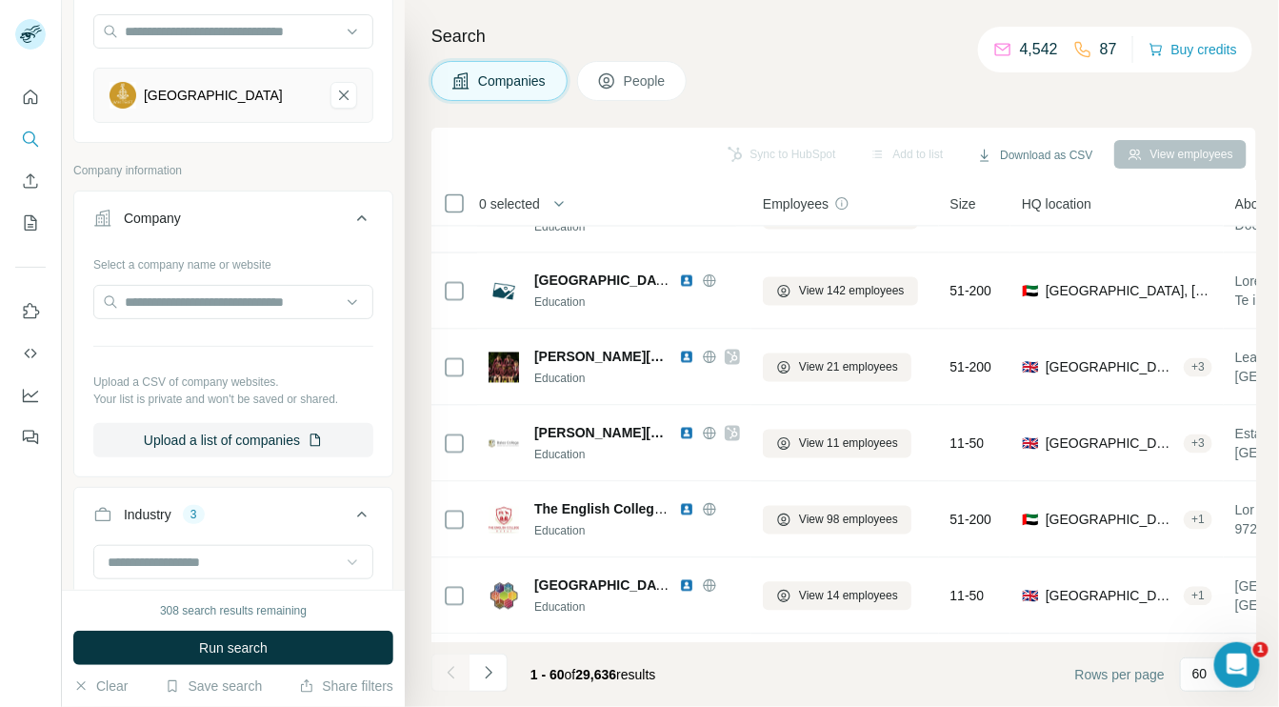
scroll to position [179, 0]
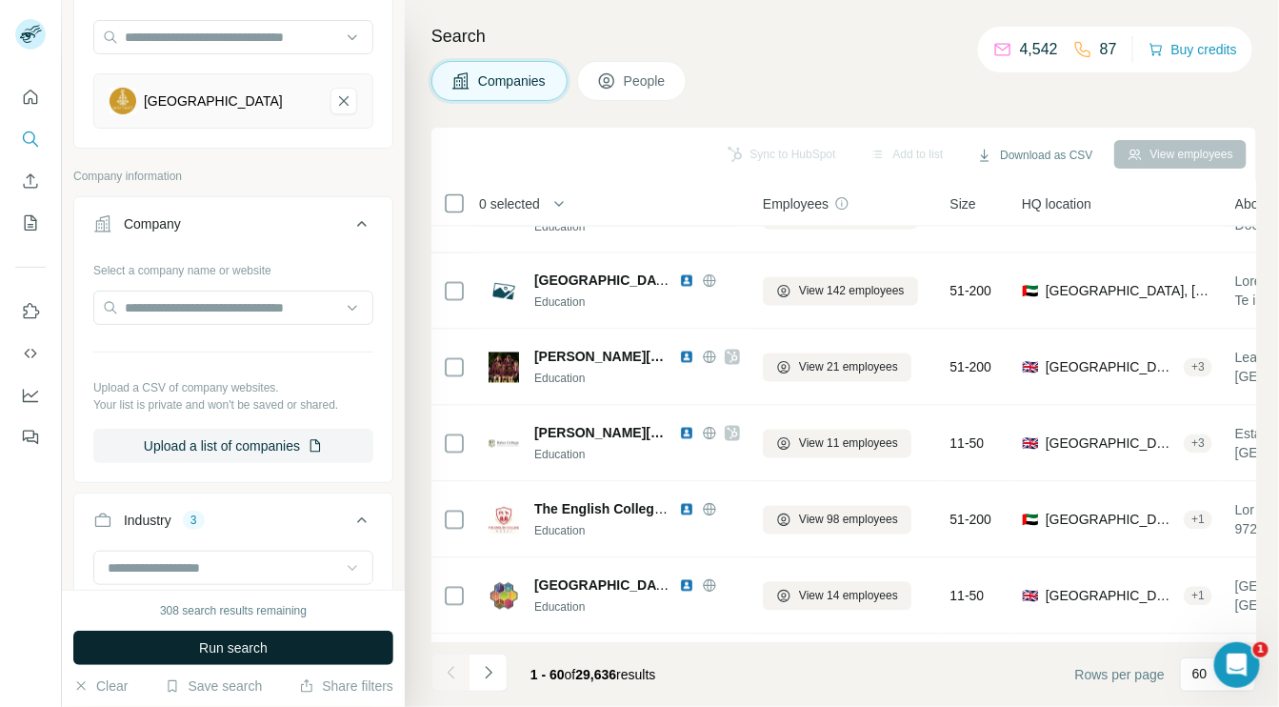
click at [279, 640] on button "Run search" at bounding box center [233, 647] width 320 height 34
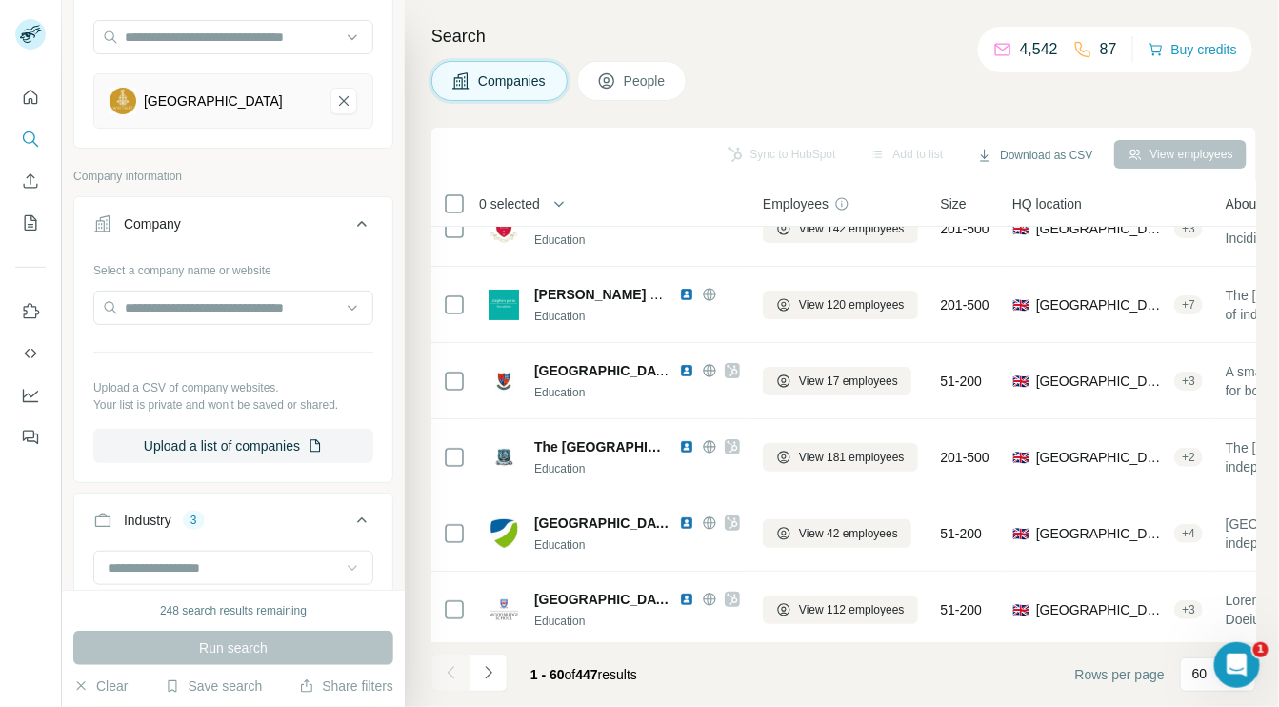
scroll to position [0, 0]
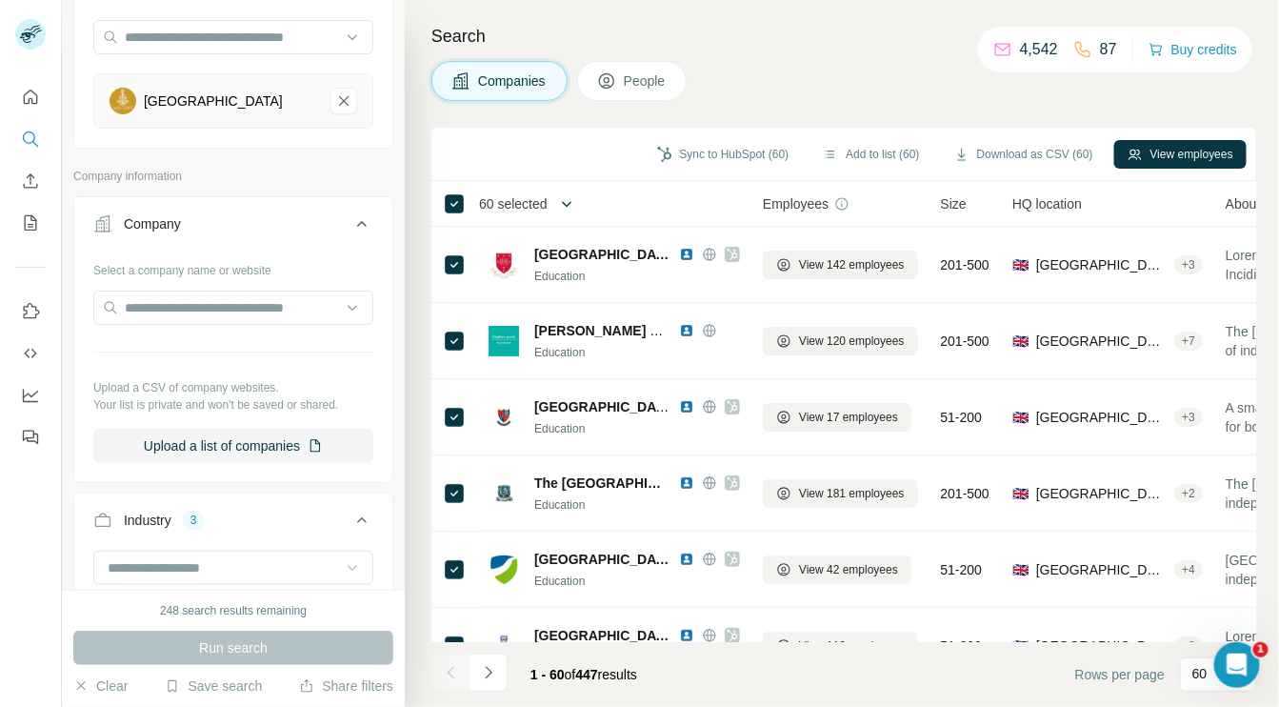
click at [553, 204] on button "button" at bounding box center [567, 204] width 38 height 38
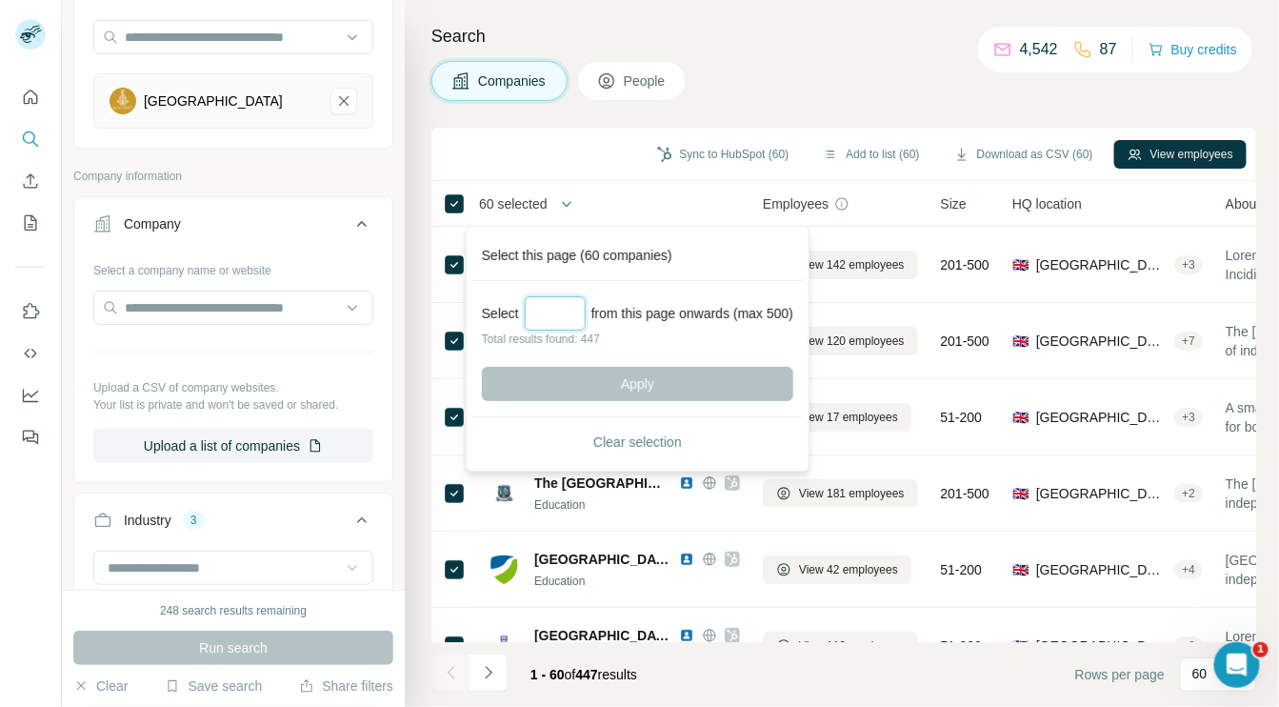
click at [541, 318] on input "Select a number (up to 500)" at bounding box center [555, 313] width 61 height 34
drag, startPoint x: 566, startPoint y: 314, endPoint x: 535, endPoint y: 314, distance: 30.5
click at [535, 314] on input "***" at bounding box center [555, 313] width 61 height 34
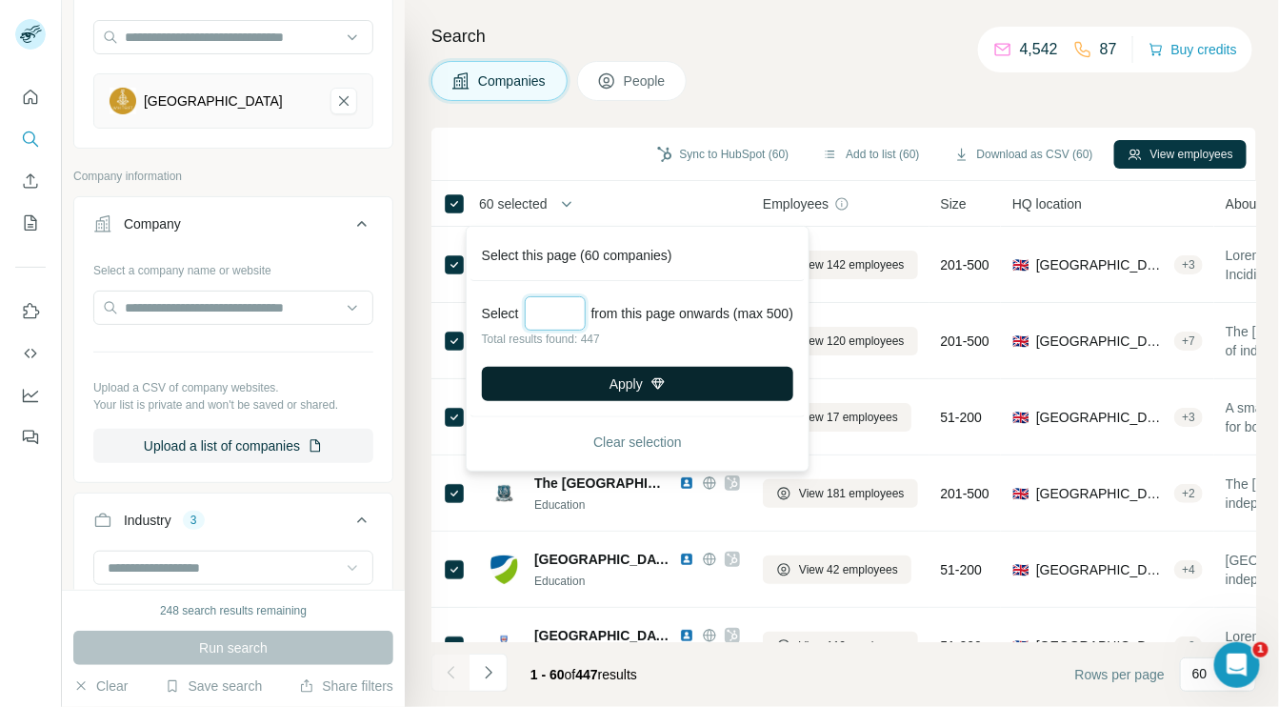
type input "***"
click at [566, 379] on button "Apply" at bounding box center [637, 384] width 311 height 34
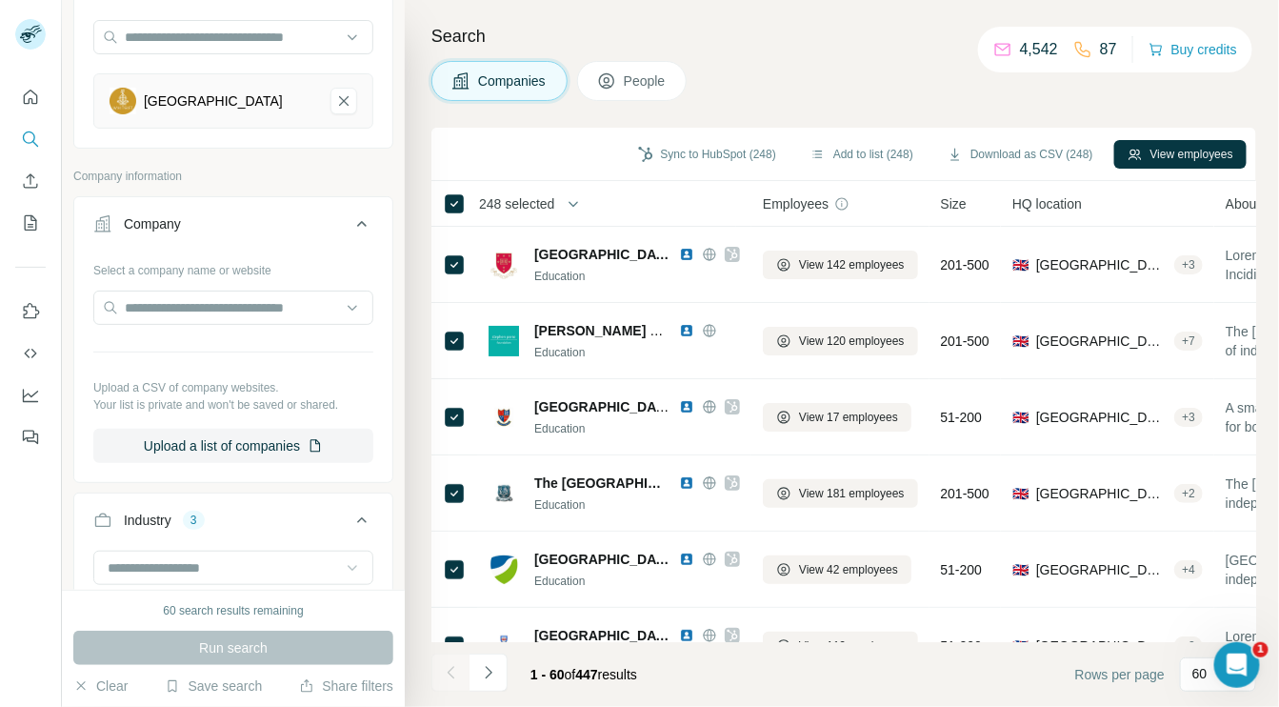
click at [659, 83] on span "People" at bounding box center [646, 80] width 44 height 19
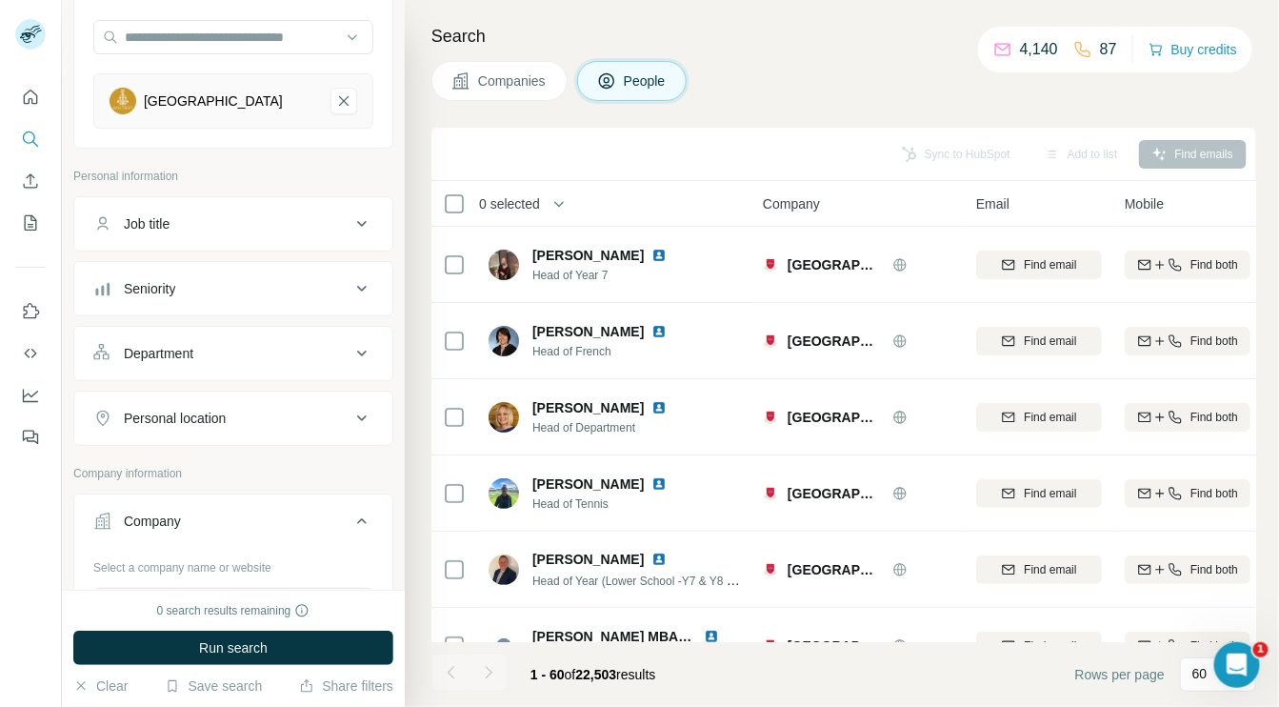
click at [350, 224] on icon at bounding box center [361, 223] width 23 height 23
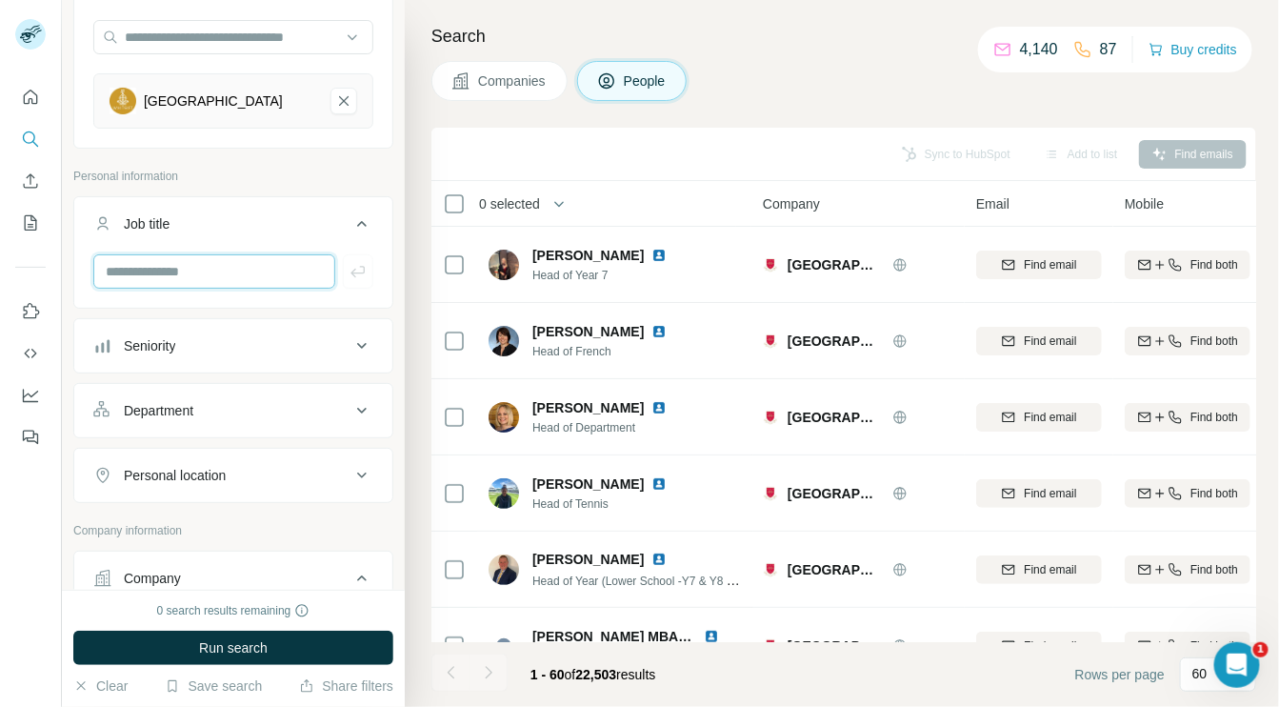
click at [284, 268] on input "text" at bounding box center [214, 271] width 242 height 34
type input "******"
click at [284, 268] on input "text" at bounding box center [214, 271] width 242 height 34
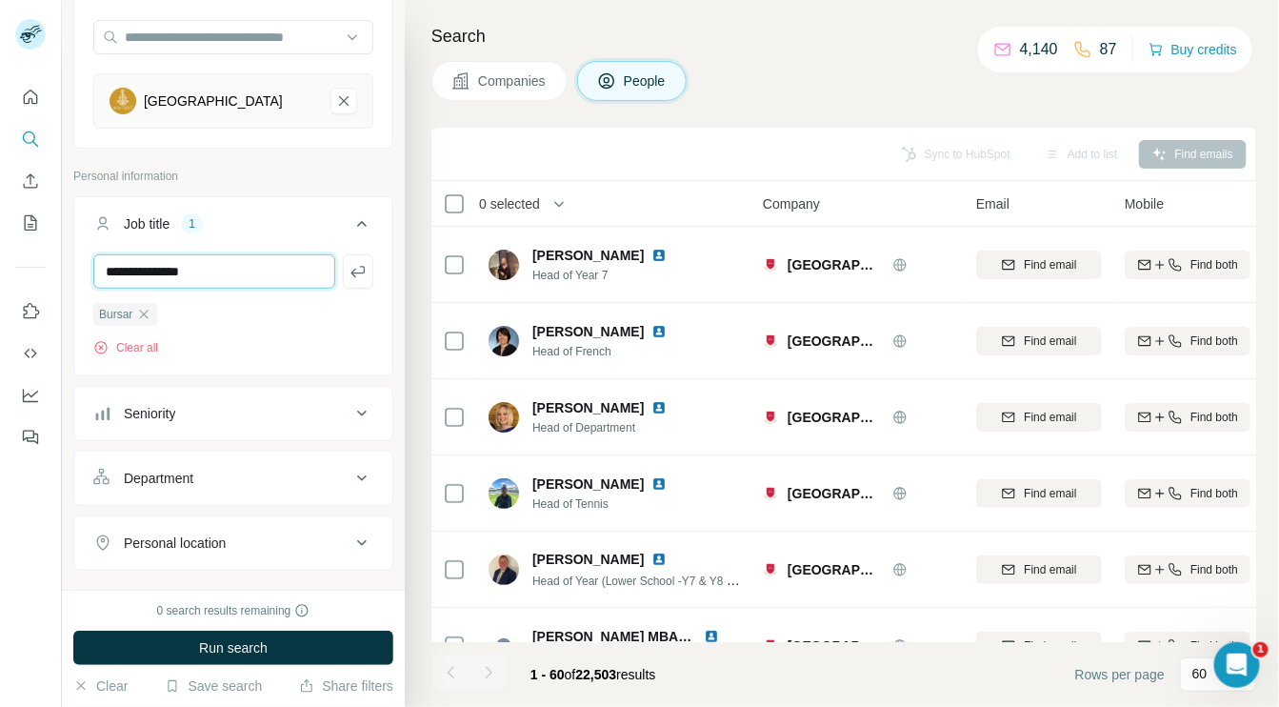
type input "**********"
type input "*"
type input "*****"
type input "**********"
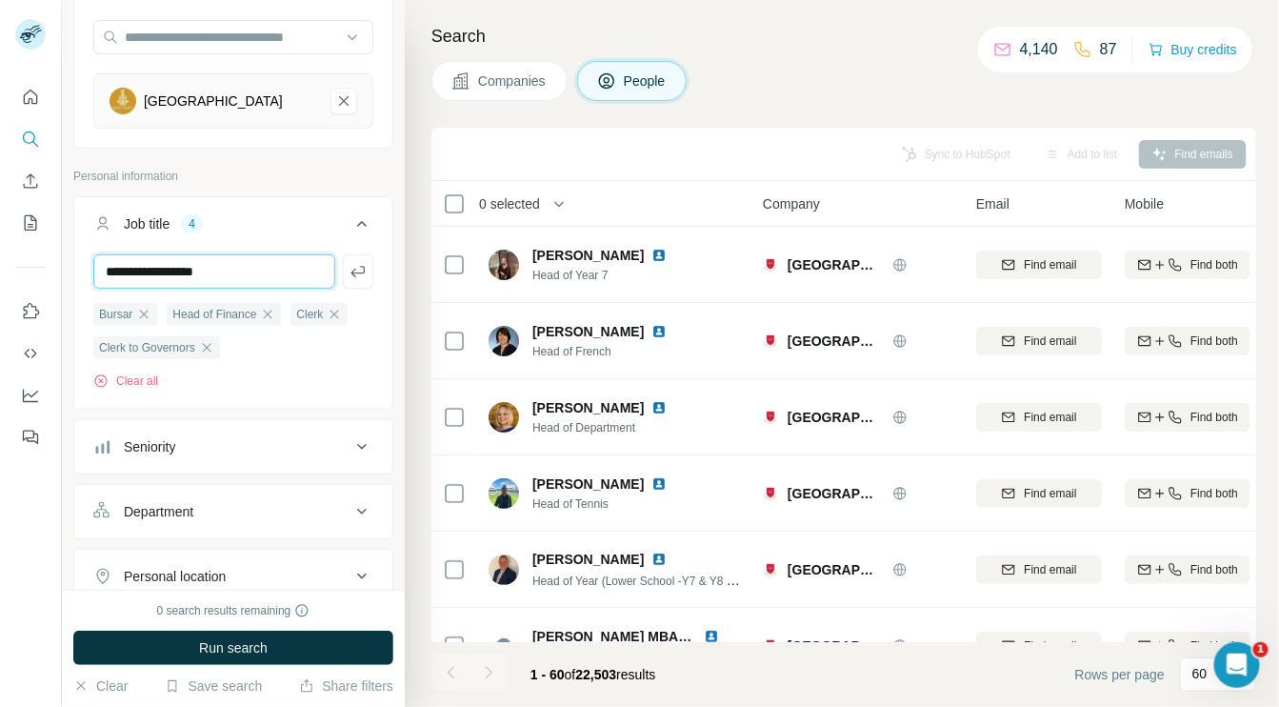
type input "**********"
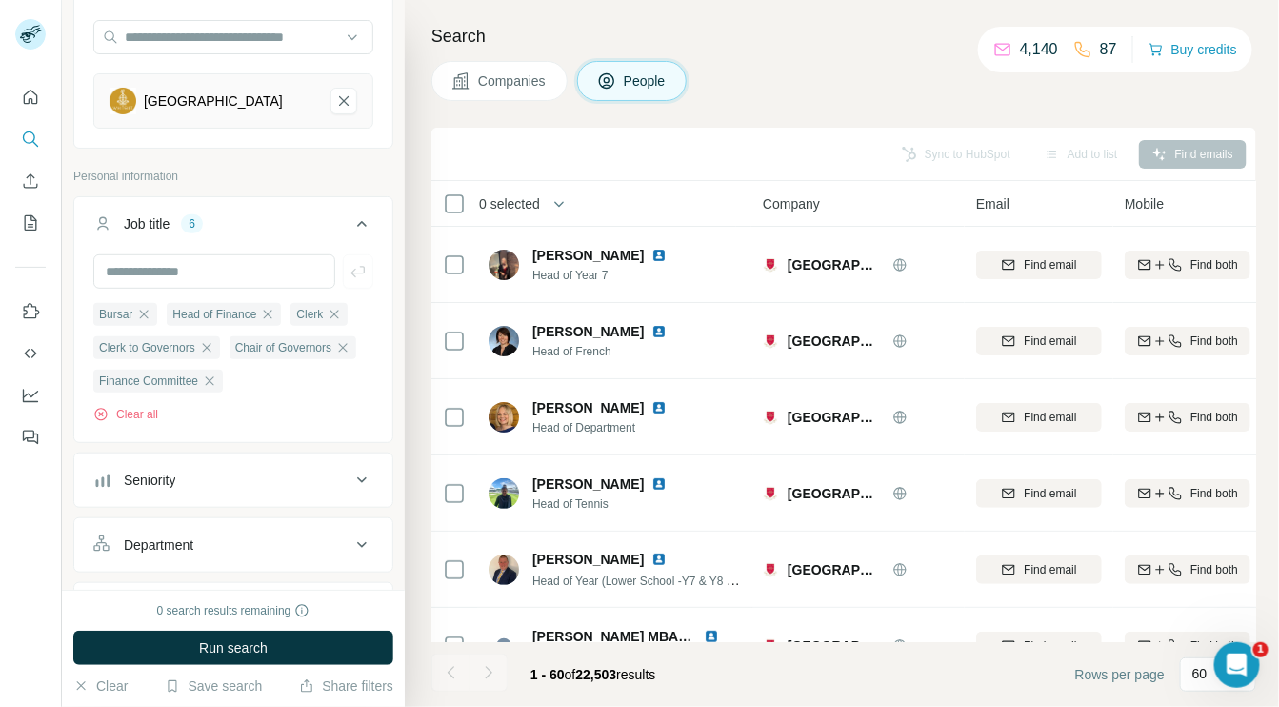
click at [293, 489] on div "Seniority" at bounding box center [221, 479] width 257 height 19
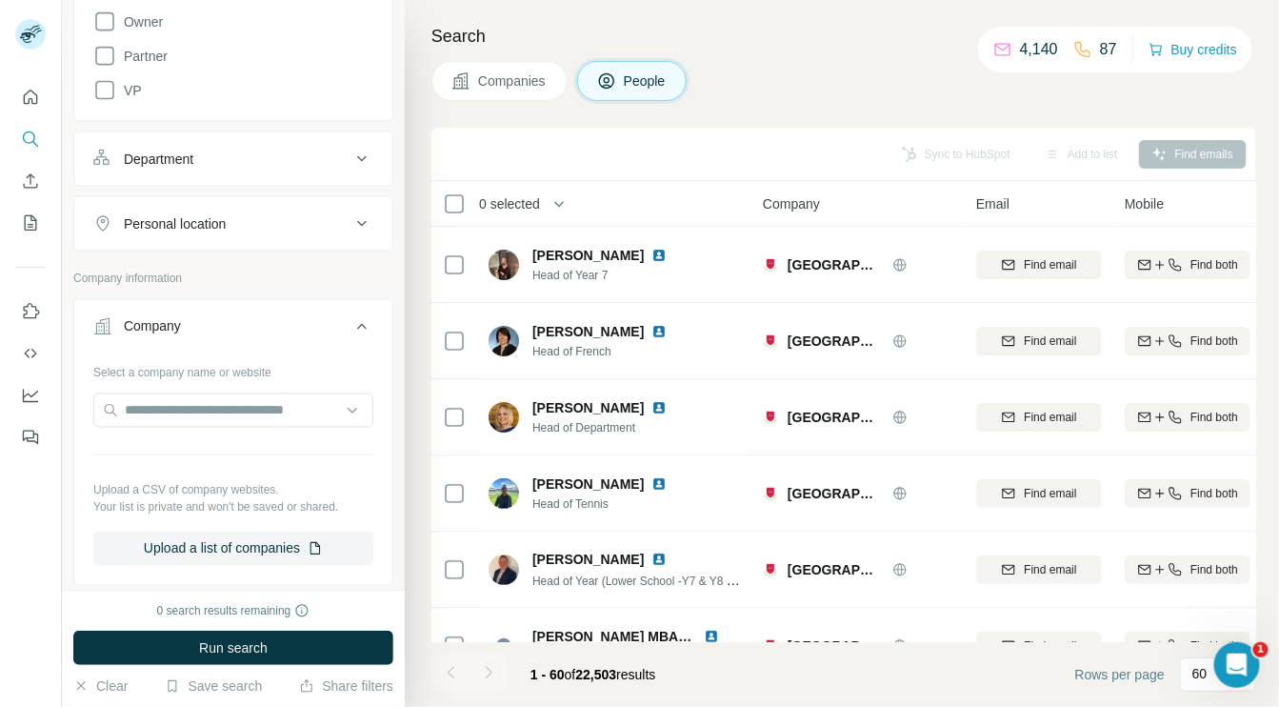
scroll to position [930, 0]
click at [350, 231] on icon at bounding box center [361, 220] width 23 height 23
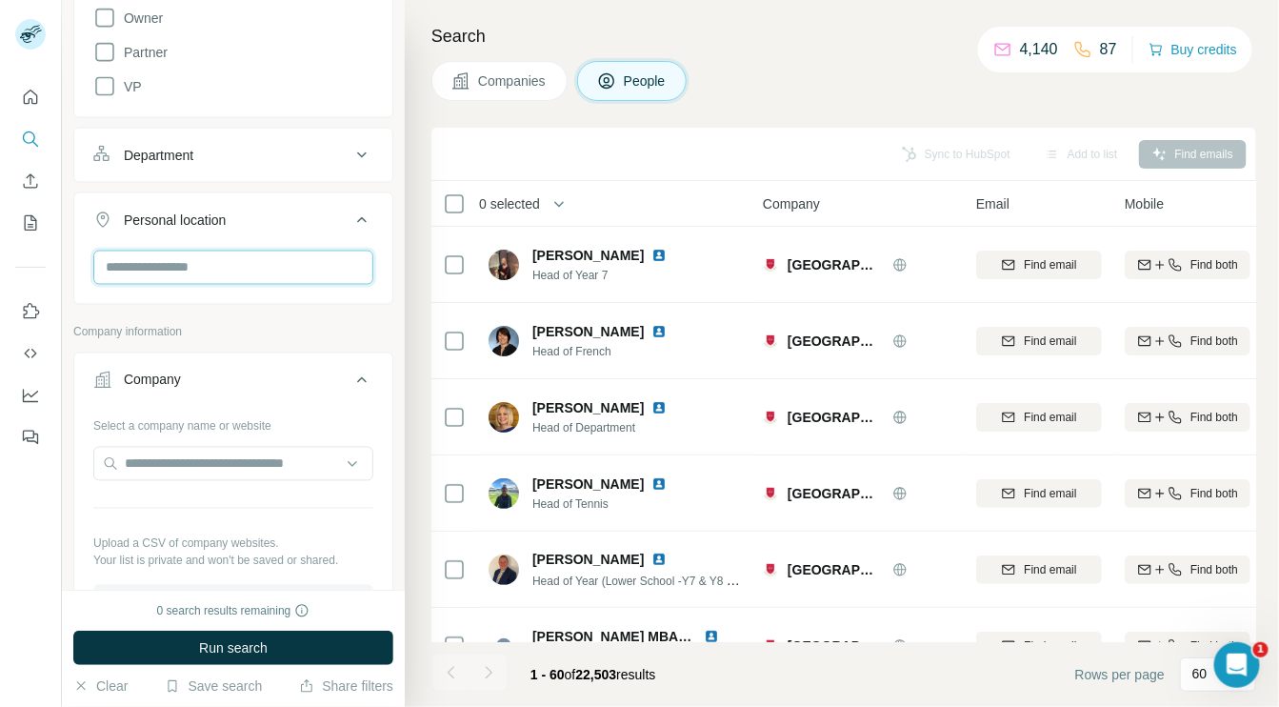
click at [266, 285] on input "text" at bounding box center [233, 267] width 280 height 34
type input "********"
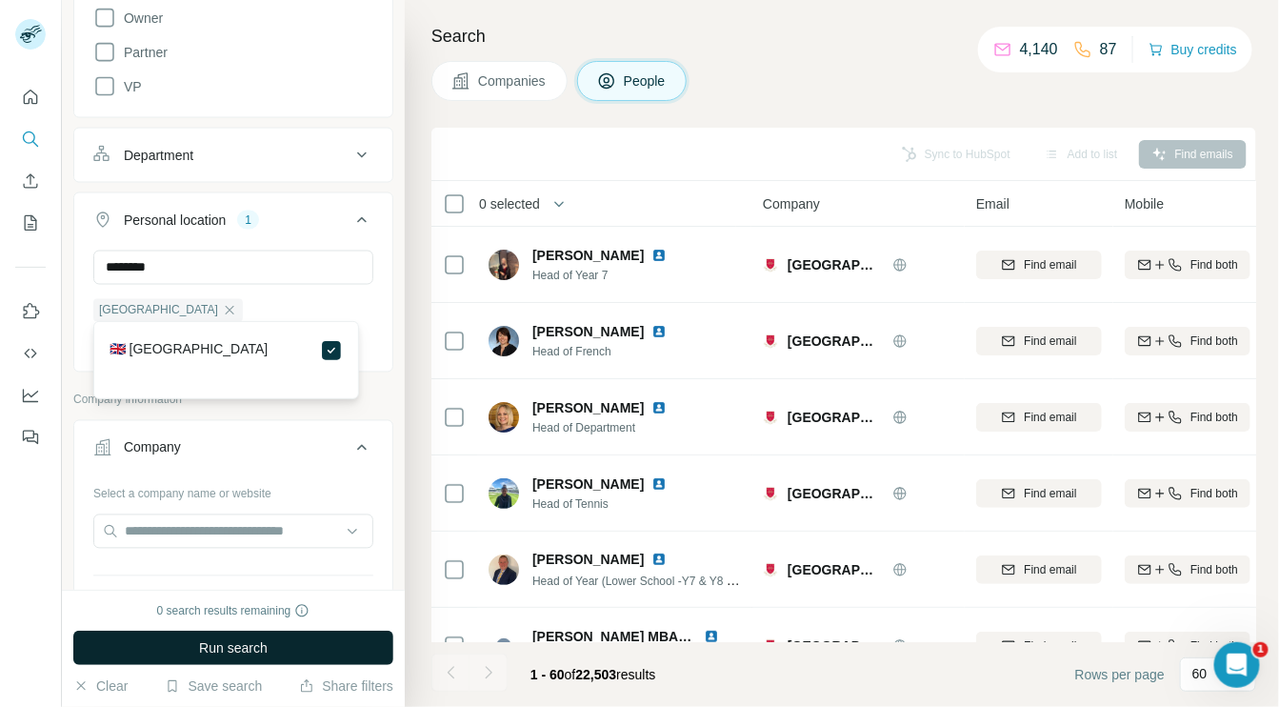
click at [294, 646] on button "Run search" at bounding box center [233, 647] width 320 height 34
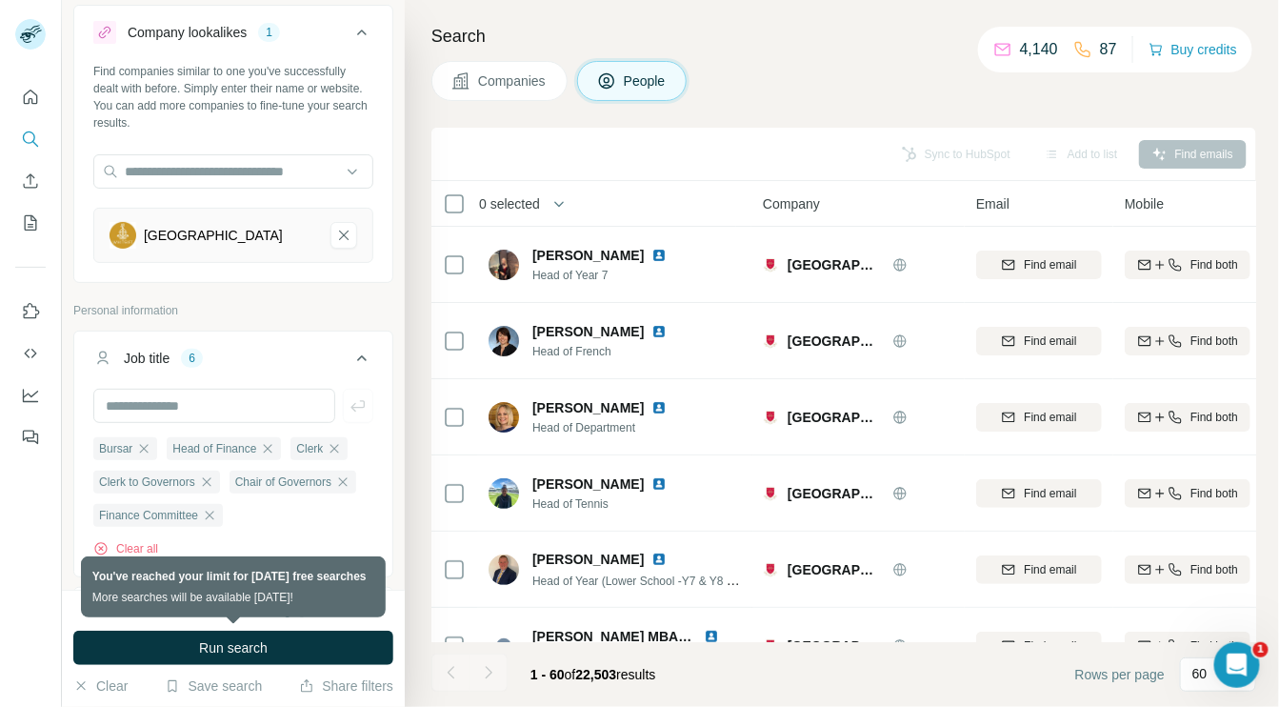
scroll to position [40, 0]
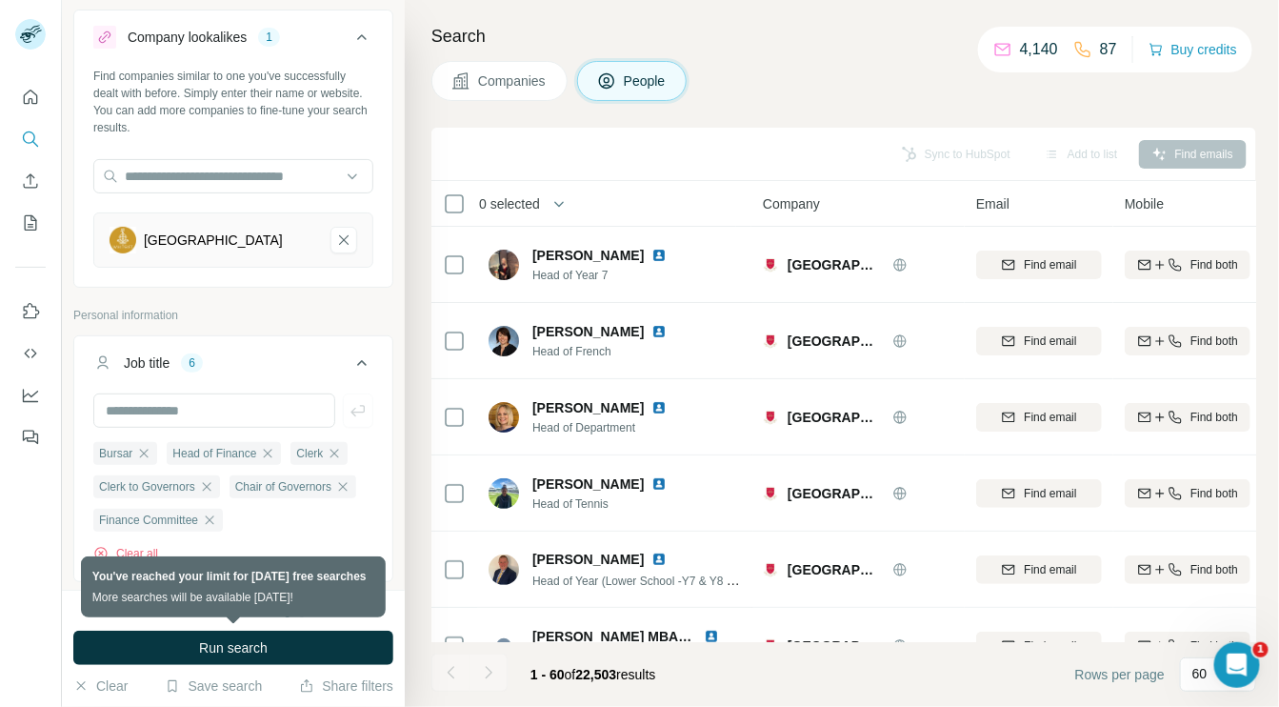
click at [488, 78] on span "Companies" at bounding box center [513, 80] width 70 height 19
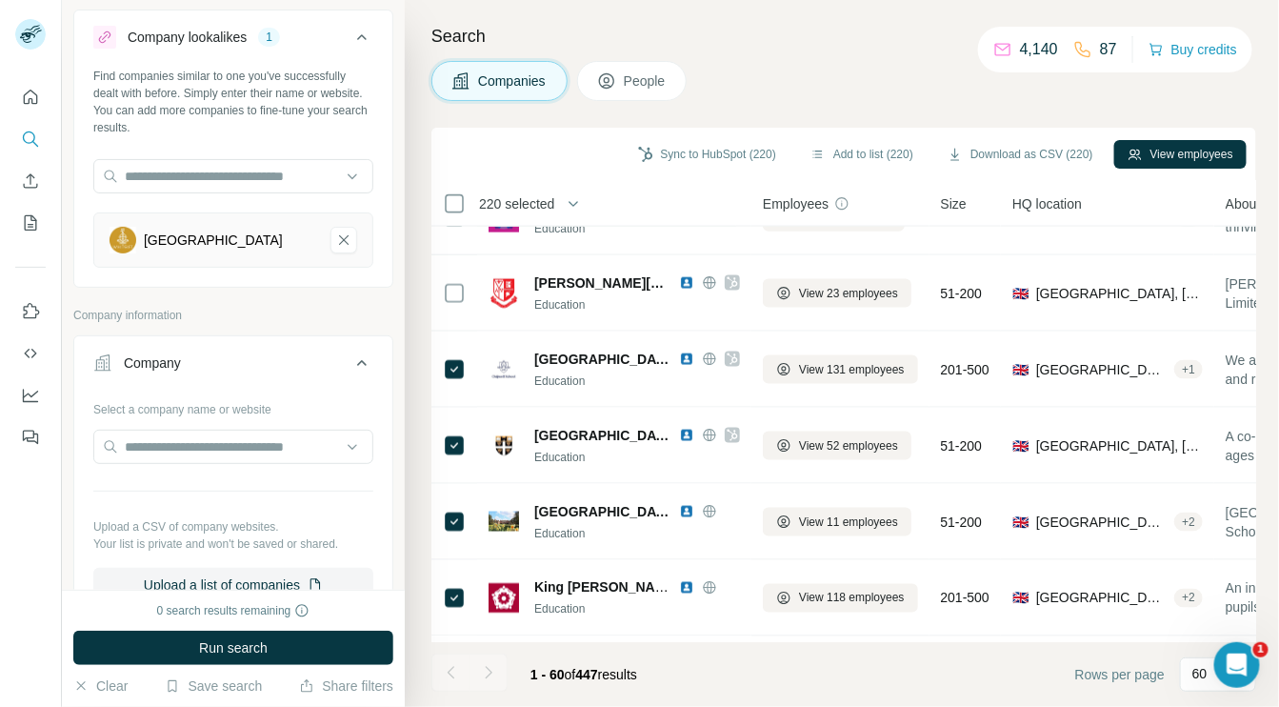
scroll to position [3190, 0]
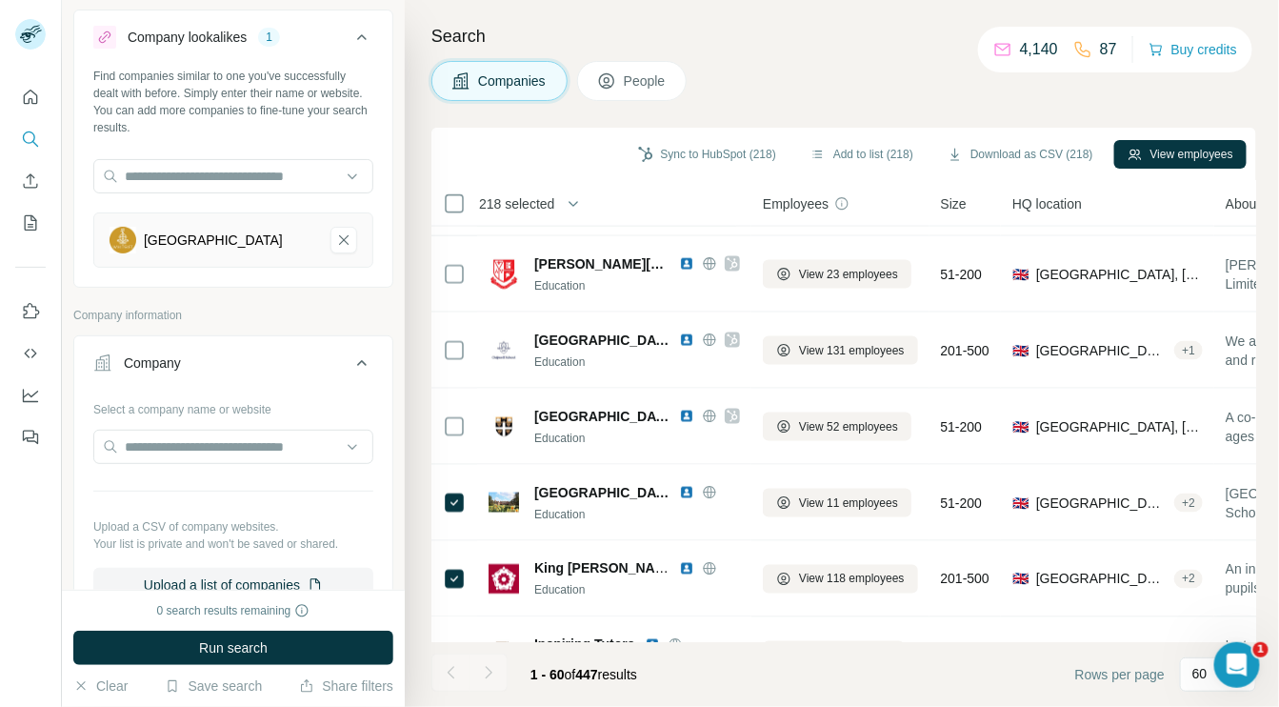
drag, startPoint x: 1246, startPoint y: 507, endPoint x: 1248, endPoint y: 519, distance: 12.5
click at [1248, 519] on div "218 selected Companies Employees Size HQ location About Lists Annual revenue Te…" at bounding box center [843, 411] width 825 height 461
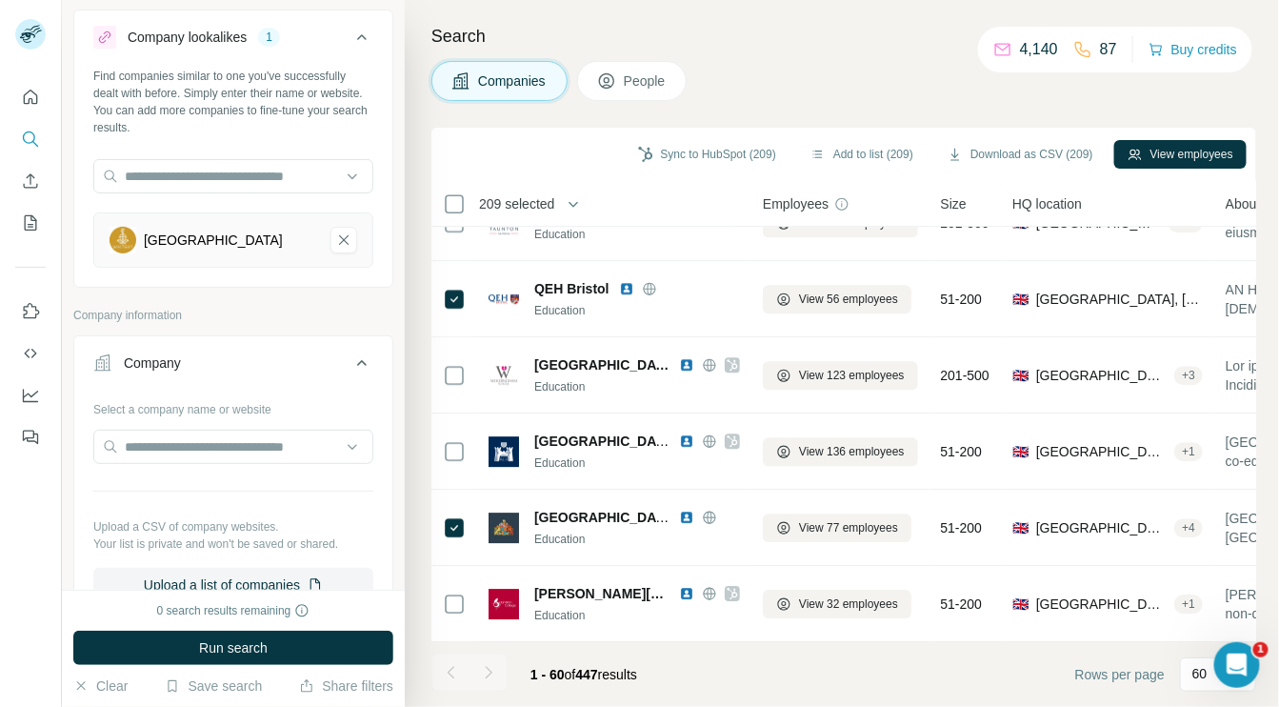
scroll to position [4163, 0]
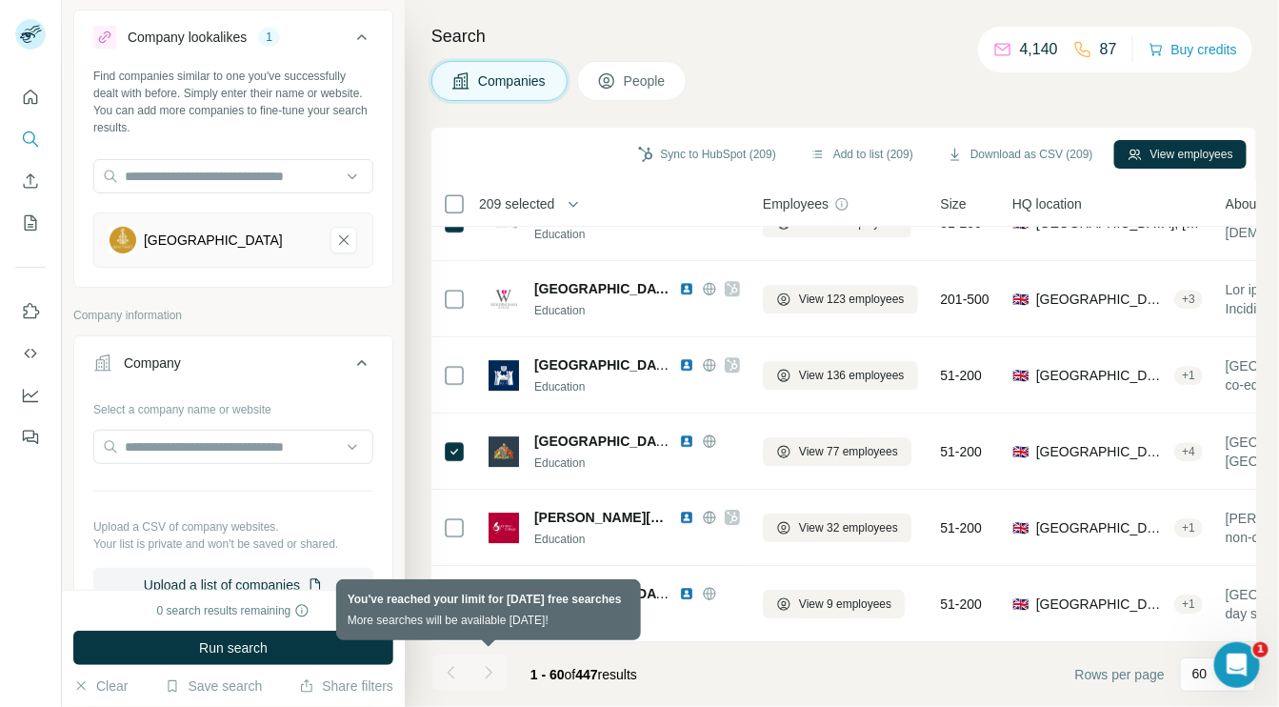
click at [492, 675] on div at bounding box center [488, 672] width 38 height 38
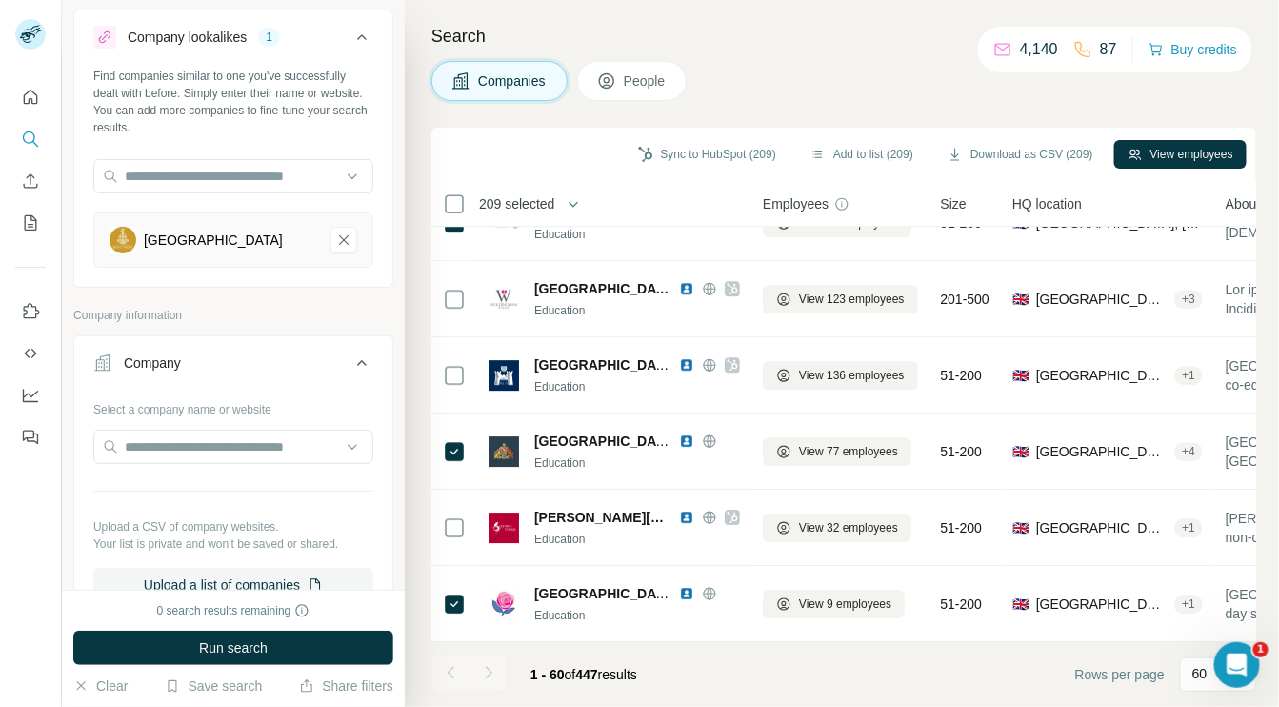
click at [1257, 327] on div "Search Companies People Sync to HubSpot (209) Add to list (209) Download as CSV…" at bounding box center [842, 353] width 874 height 707
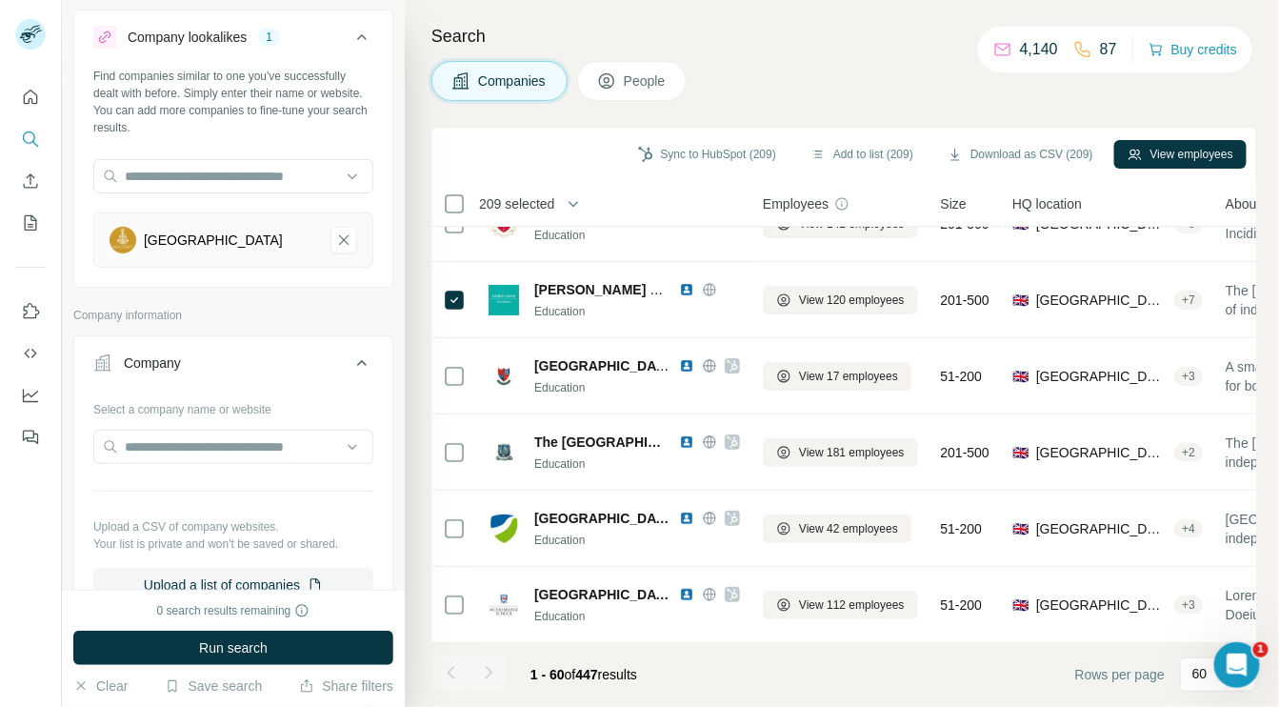
scroll to position [0, 0]
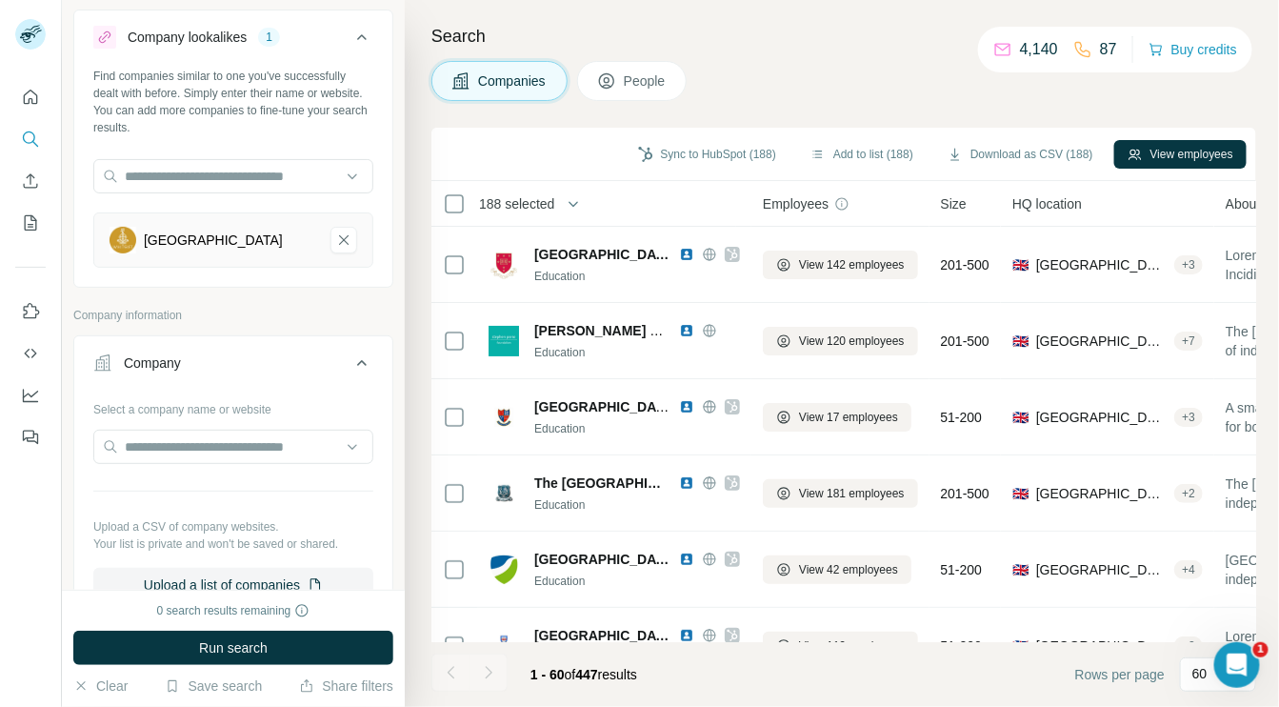
click at [576, 203] on icon "button" at bounding box center [573, 203] width 19 height 19
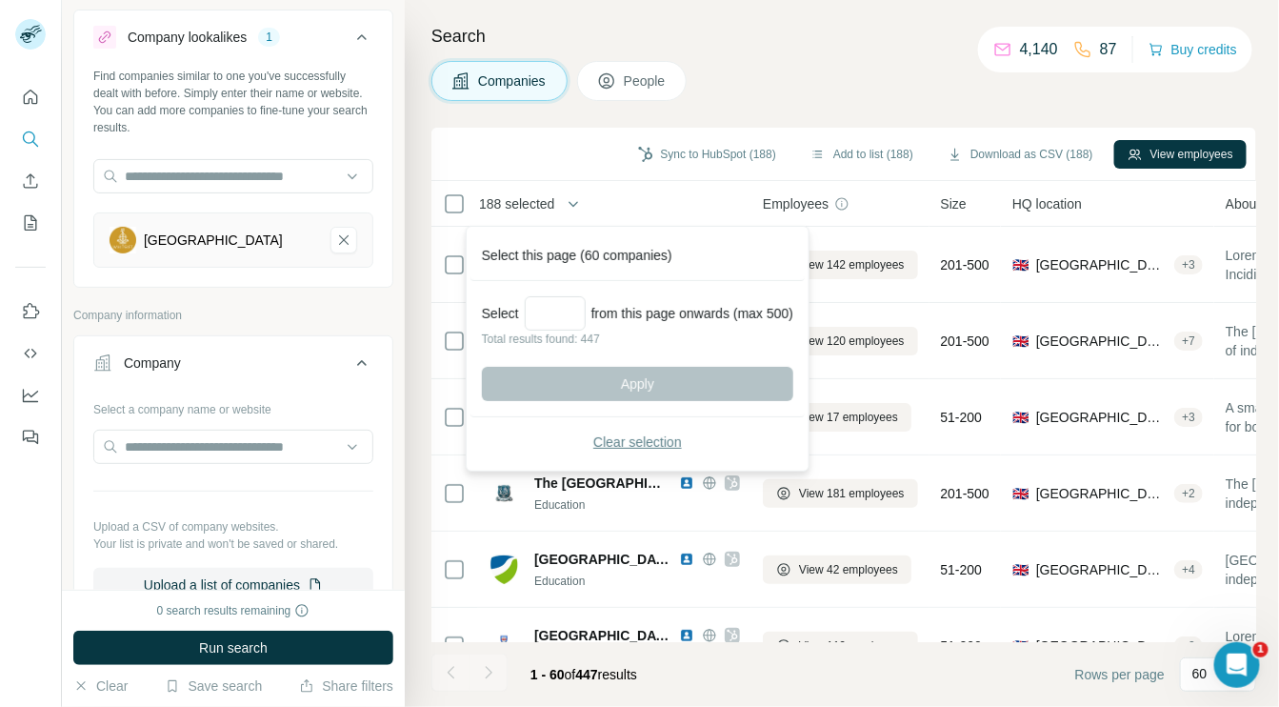
click at [618, 444] on span "Clear selection" at bounding box center [637, 441] width 89 height 19
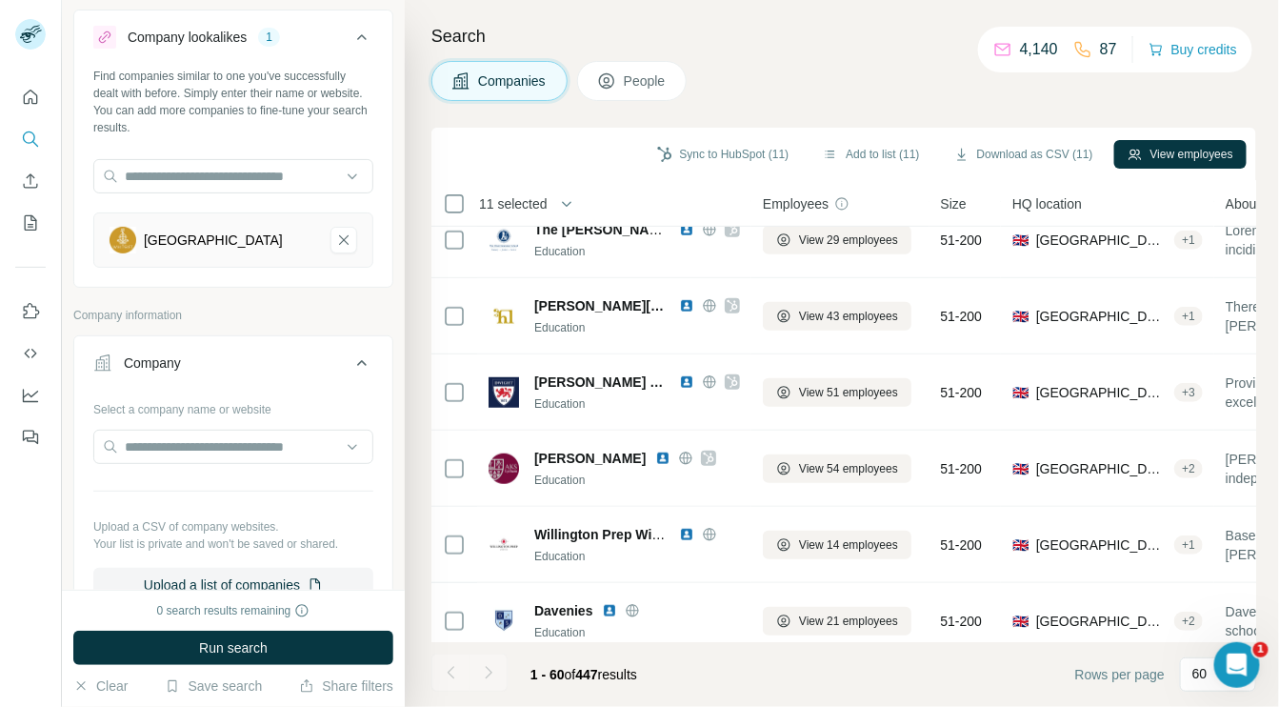
scroll to position [2727, 0]
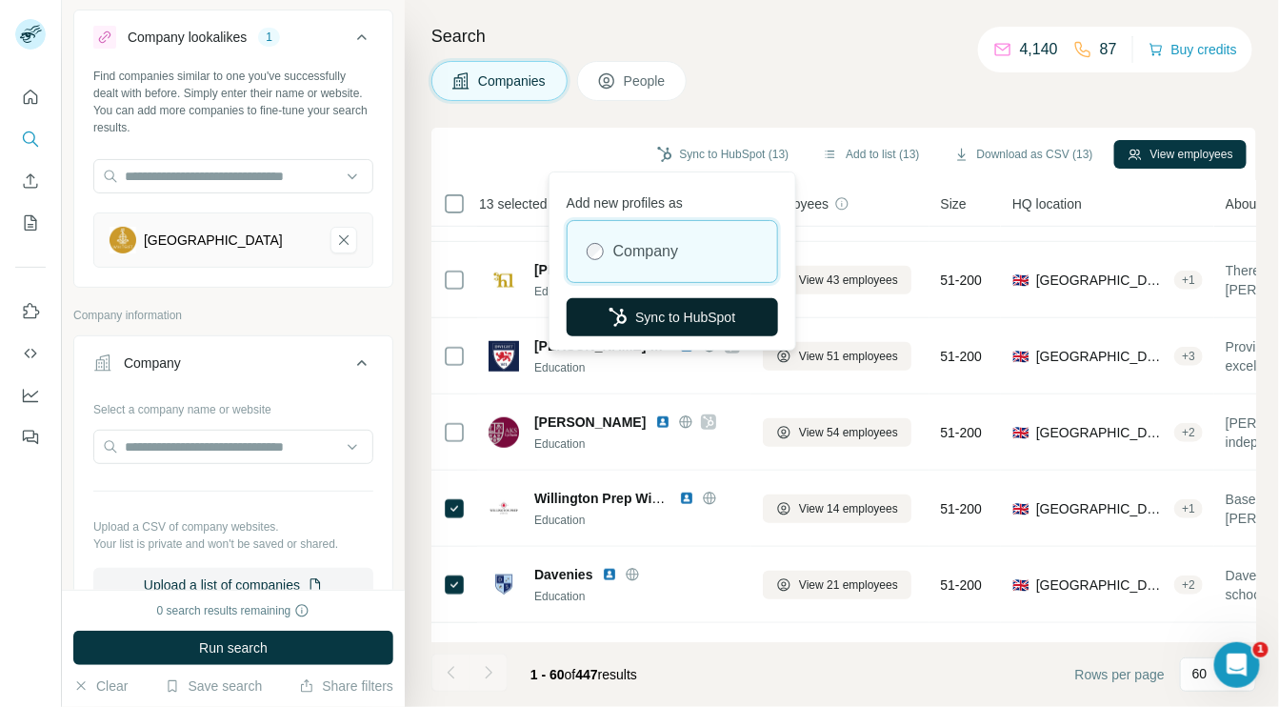
click at [696, 313] on button "Sync to HubSpot" at bounding box center [672, 317] width 211 height 38
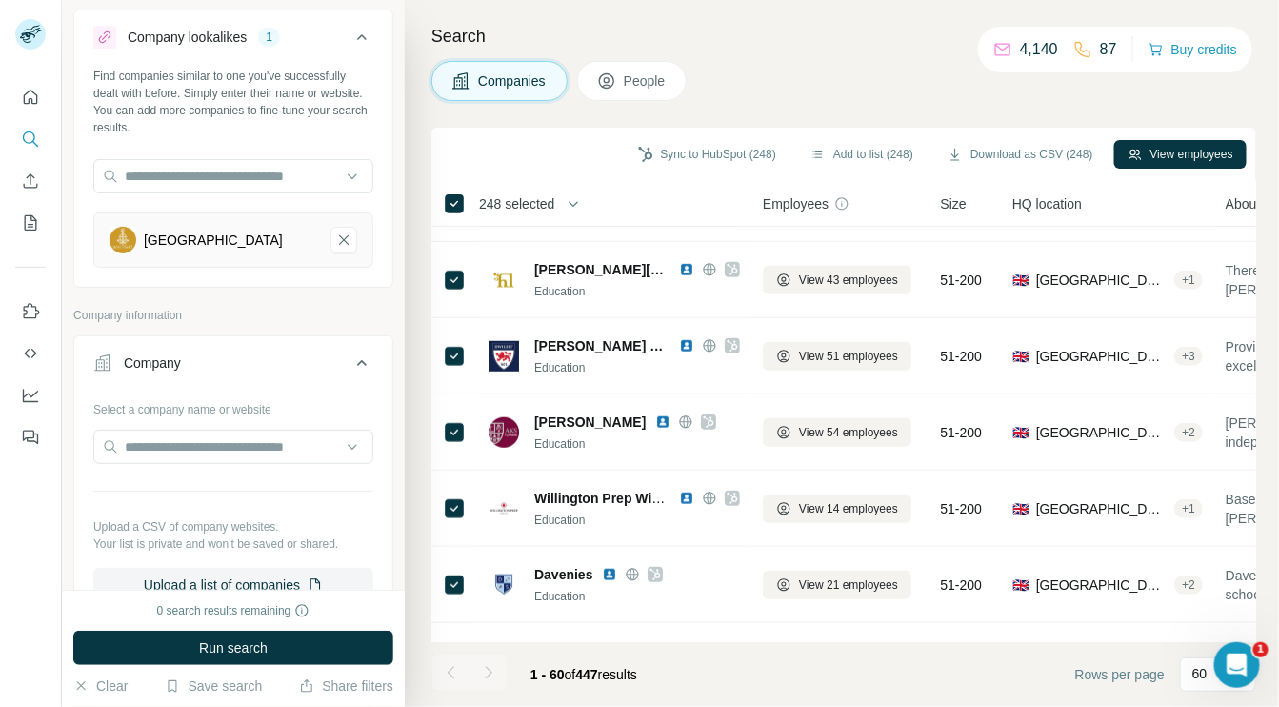
click at [641, 82] on span "People" at bounding box center [646, 80] width 44 height 19
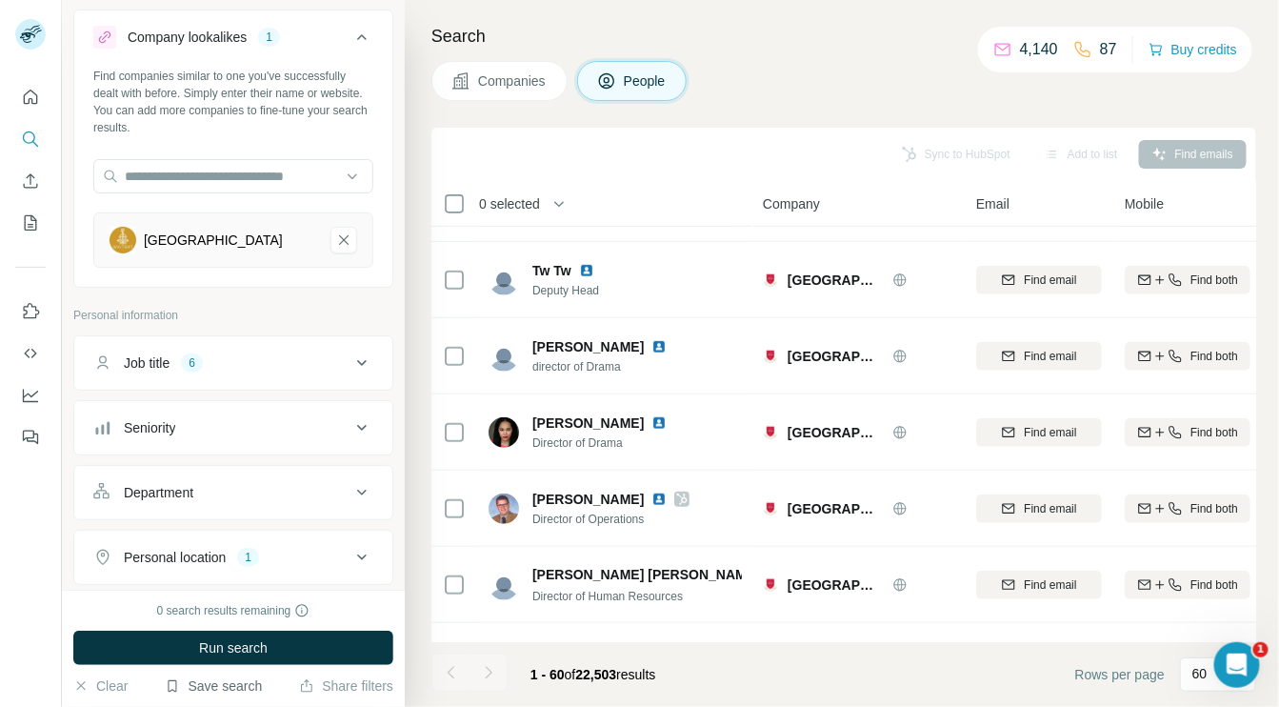
click at [236, 685] on button "Save search" at bounding box center [213, 685] width 97 height 19
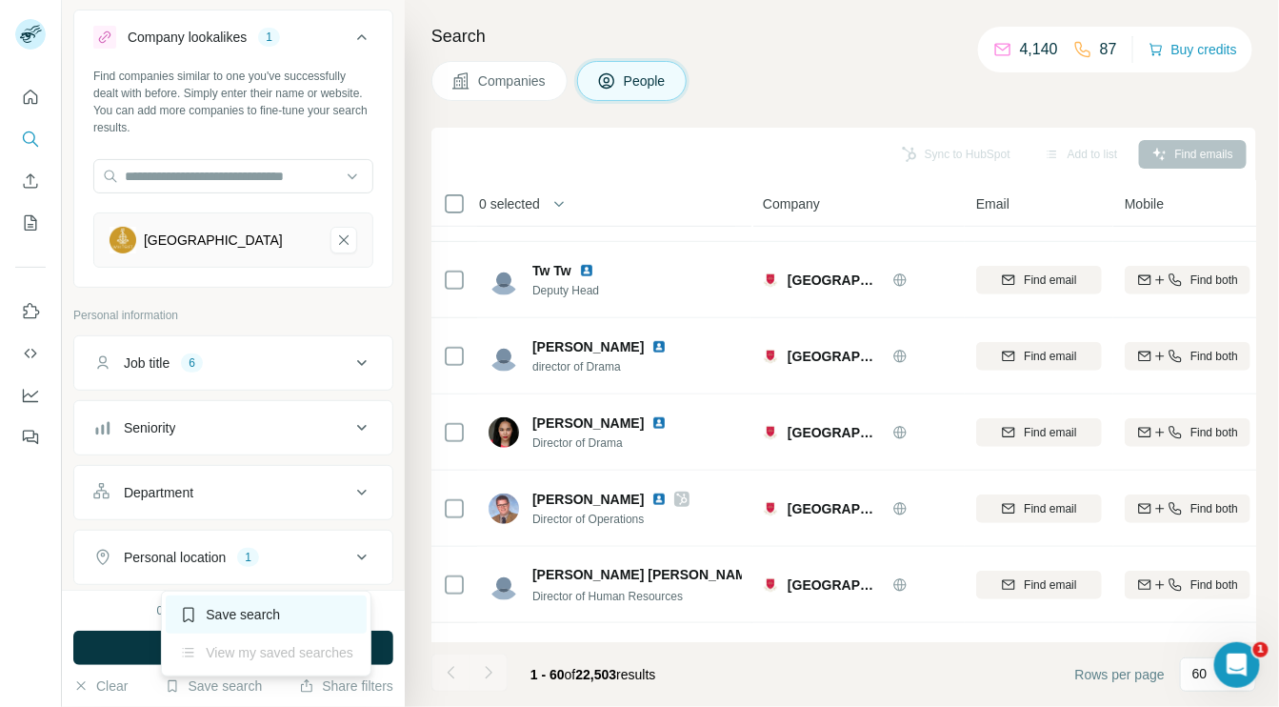
click at [235, 614] on div "Save search" at bounding box center [266, 614] width 201 height 38
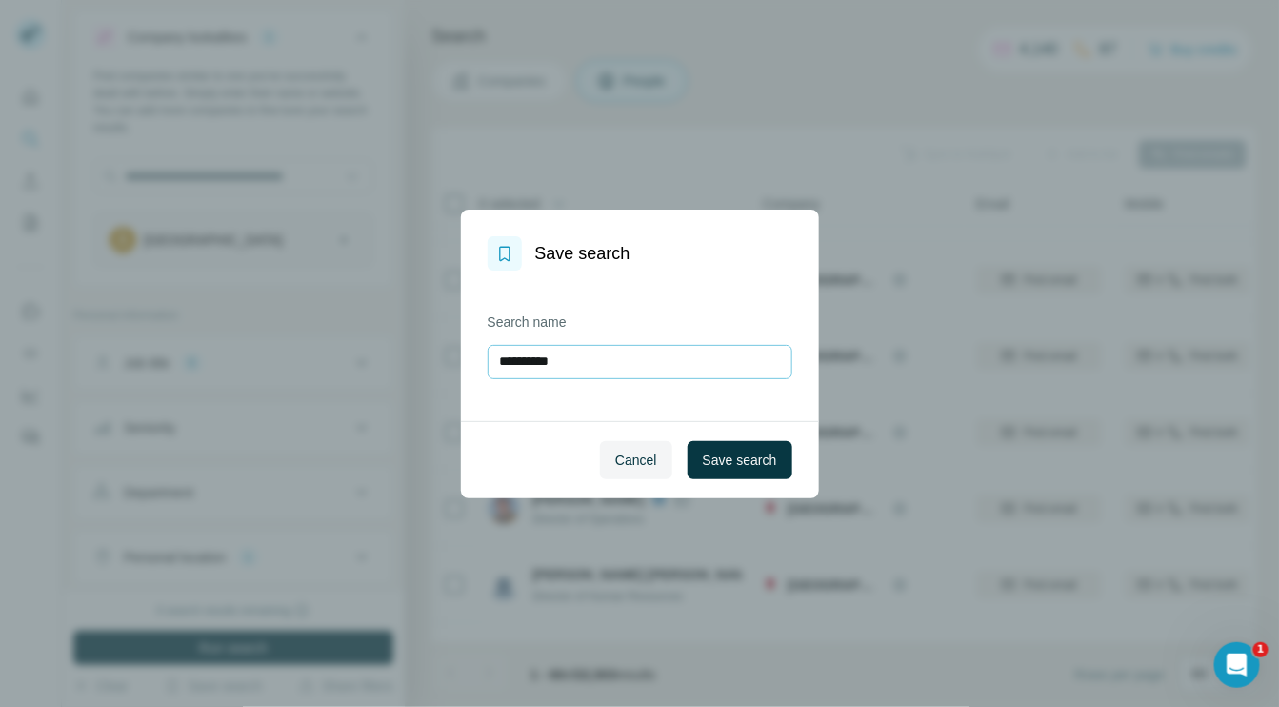
drag, startPoint x: 500, startPoint y: 359, endPoint x: 610, endPoint y: 359, distance: 110.5
click at [610, 359] on input "**********" at bounding box center [640, 362] width 305 height 34
type input "**********"
click at [748, 472] on button "Save search" at bounding box center [740, 460] width 105 height 38
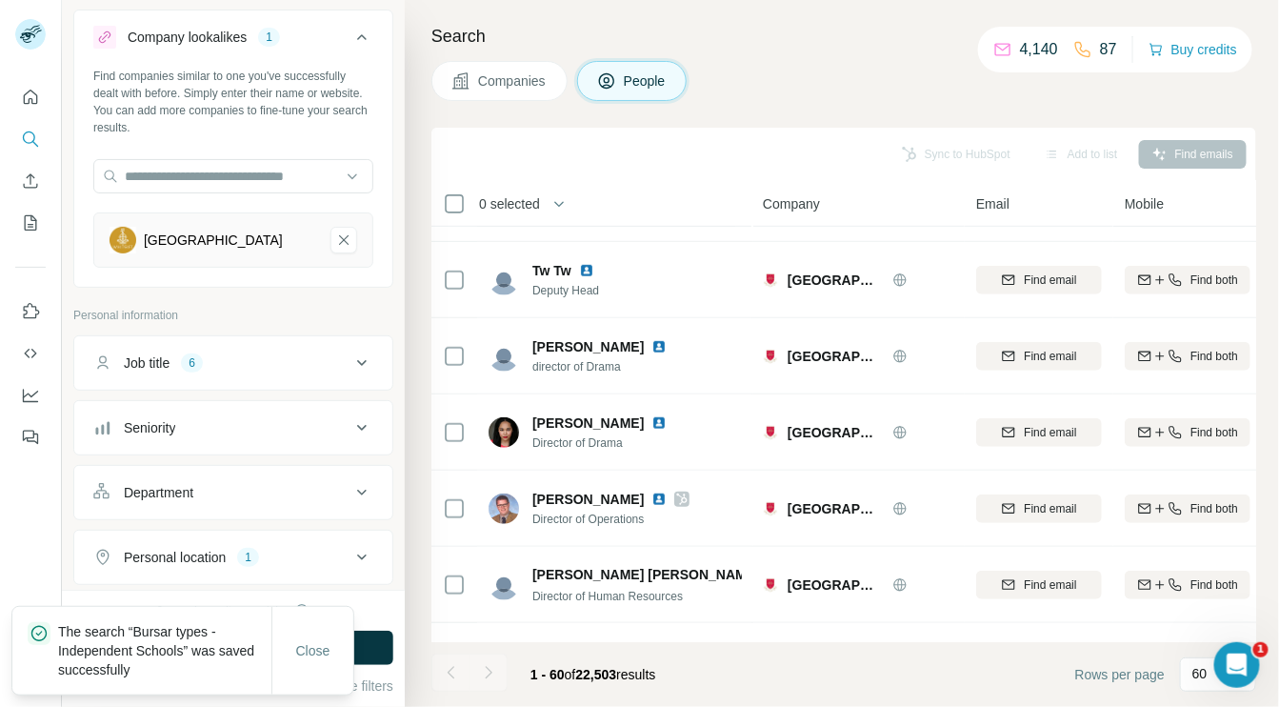
click at [357, 362] on icon at bounding box center [361, 362] width 23 height 23
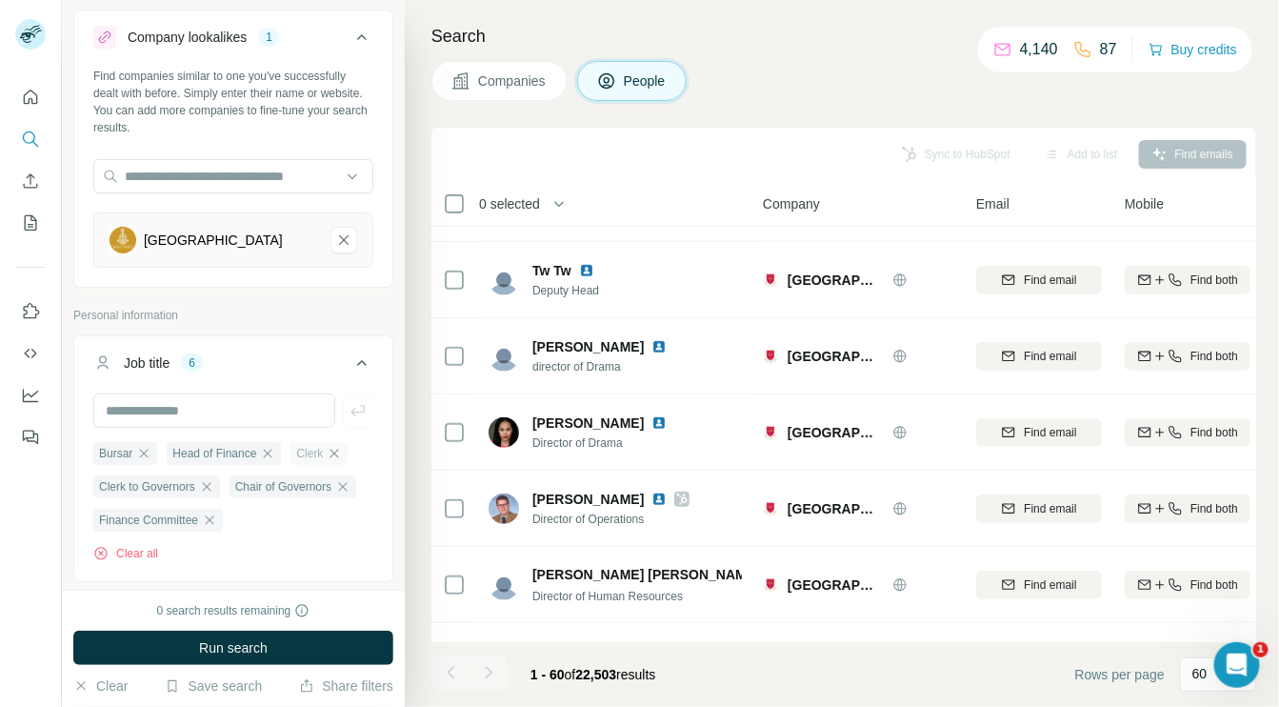
click at [341, 453] on icon "button" at bounding box center [334, 453] width 15 height 15
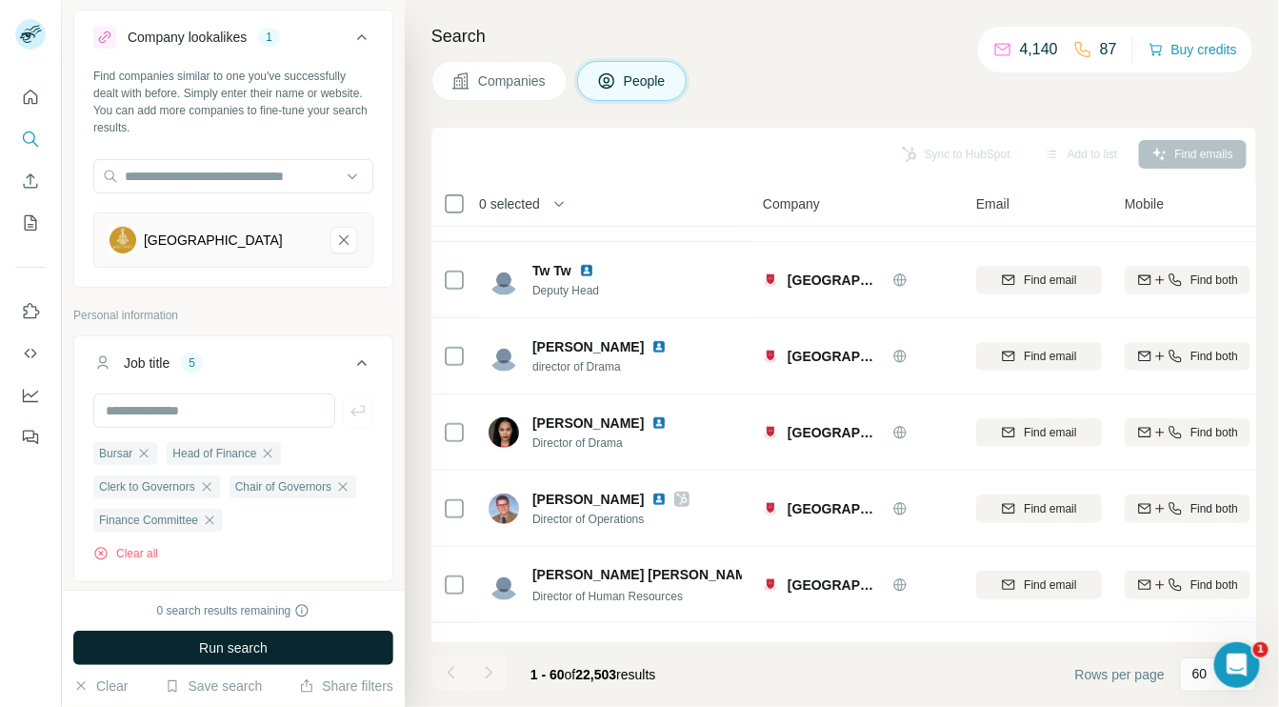
click at [342, 646] on button "Run search" at bounding box center [233, 647] width 320 height 34
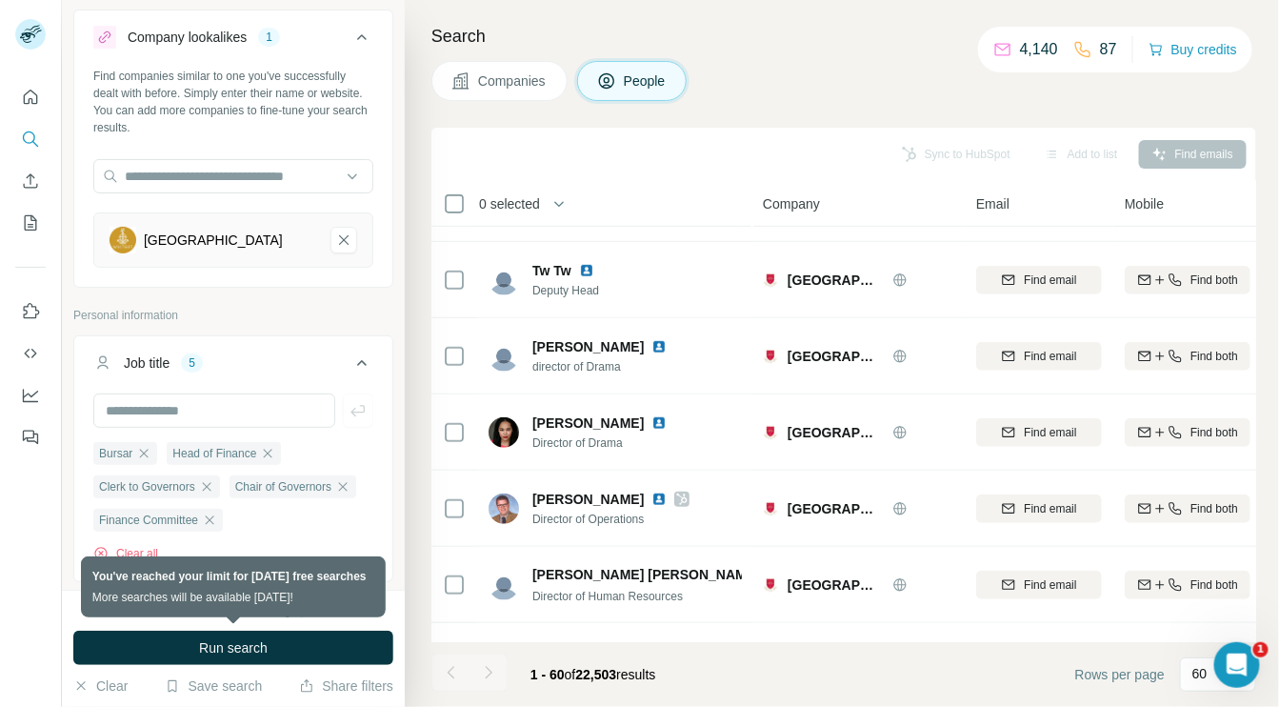
click at [465, 72] on icon at bounding box center [460, 80] width 16 height 16
